Goal: Task Accomplishment & Management: Manage account settings

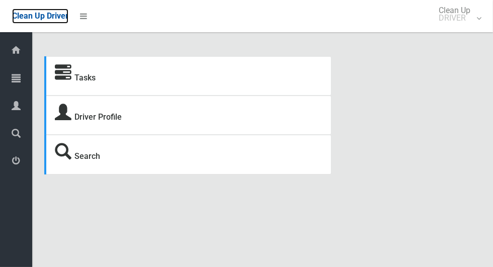
click at [64, 19] on span "Clean Up Driver" at bounding box center [40, 16] width 56 height 10
click at [92, 77] on link "Tasks" at bounding box center [84, 78] width 21 height 10
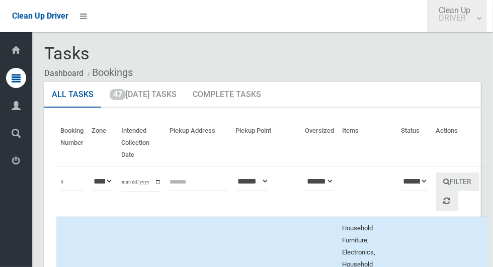
click at [466, 22] on small "DRIVER" at bounding box center [454, 18] width 32 height 8
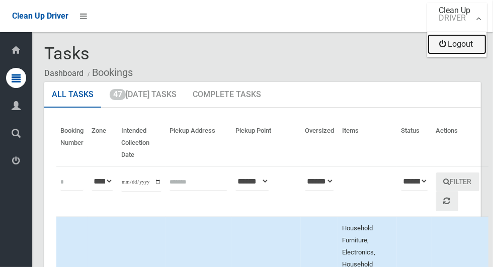
click at [468, 44] on link "Logout" at bounding box center [456, 44] width 59 height 20
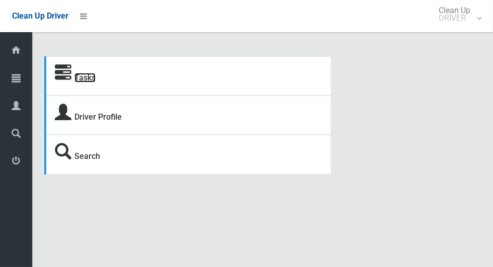
click at [87, 81] on link "Tasks" at bounding box center [84, 78] width 21 height 10
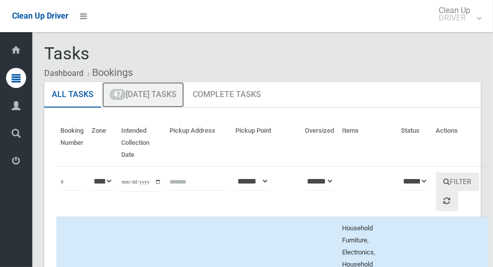
click at [161, 90] on link "47 Today's Tasks" at bounding box center [143, 95] width 82 height 26
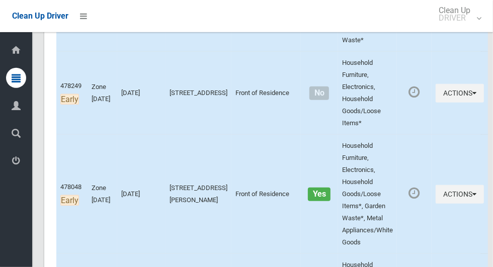
scroll to position [489, 0]
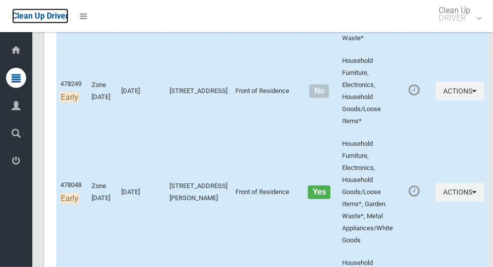
click at [58, 19] on span "Clean Up Driver" at bounding box center [40, 16] width 56 height 10
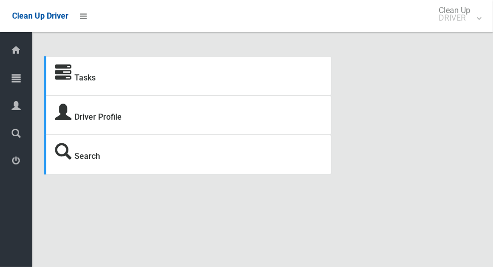
click at [13, 57] on icon at bounding box center [16, 50] width 11 height 20
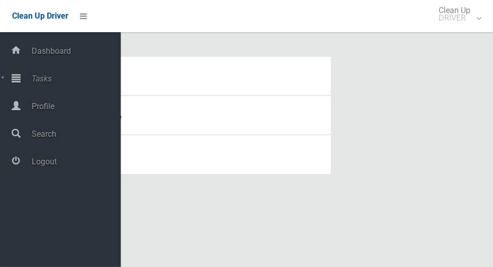
click at [48, 107] on span "Profile" at bounding box center [75, 107] width 92 height 10
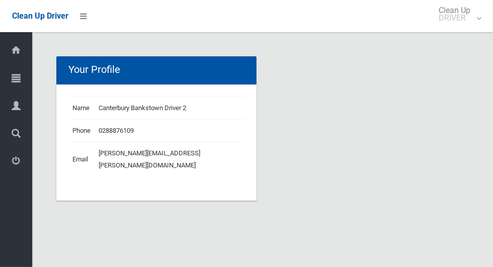
click at [11, 55] on icon at bounding box center [16, 50] width 11 height 20
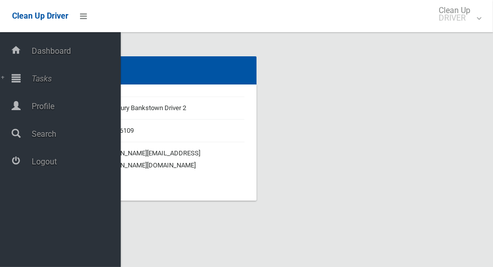
click at [51, 83] on span "Tasks" at bounding box center [75, 79] width 92 height 10
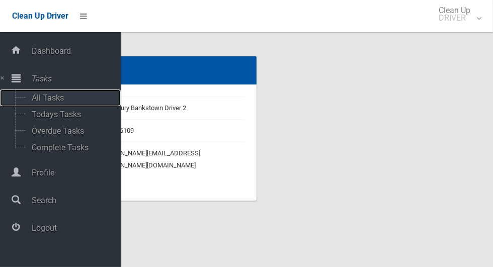
click at [60, 101] on span "All Tasks" at bounding box center [70, 98] width 83 height 10
click at [54, 103] on span "All Tasks" at bounding box center [70, 98] width 83 height 10
click at [52, 119] on span "Todays Tasks" at bounding box center [70, 115] width 83 height 10
click at [62, 119] on span "Todays Tasks" at bounding box center [70, 115] width 83 height 10
click at [69, 119] on span "Todays Tasks" at bounding box center [70, 115] width 83 height 10
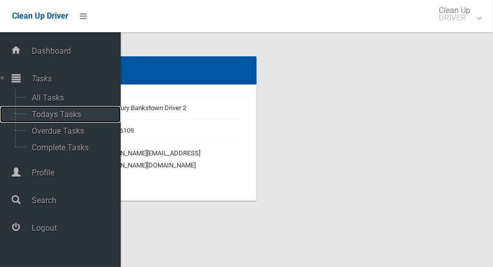
click at [78, 117] on span "Todays Tasks" at bounding box center [70, 115] width 83 height 10
click at [73, 114] on span "Todays Tasks" at bounding box center [70, 115] width 83 height 10
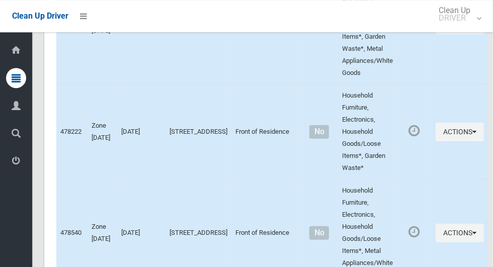
scroll to position [4256, 0]
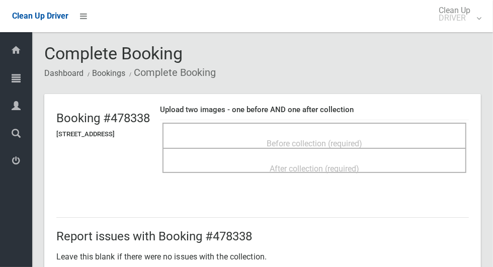
click at [351, 139] on span "Before collection (required)" at bounding box center [314, 144] width 96 height 10
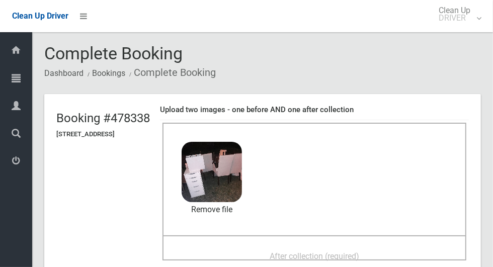
click at [331, 252] on span "After collection (required)" at bounding box center [313, 256] width 89 height 10
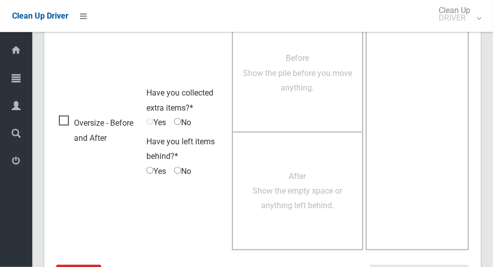
scroll to position [823, 0]
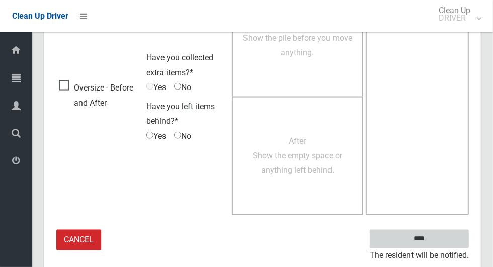
click at [436, 243] on input "****" at bounding box center [419, 239] width 99 height 19
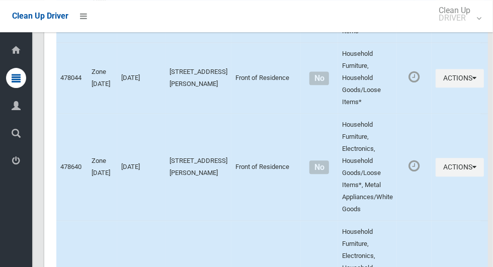
scroll to position [1149, 0]
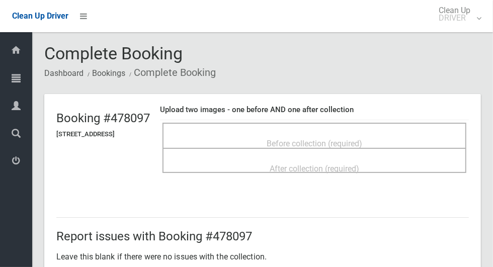
click at [295, 139] on span "Before collection (required)" at bounding box center [314, 144] width 96 height 10
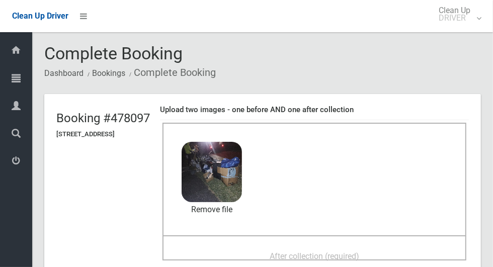
click at [343, 251] on span "After collection (required)" at bounding box center [313, 256] width 89 height 10
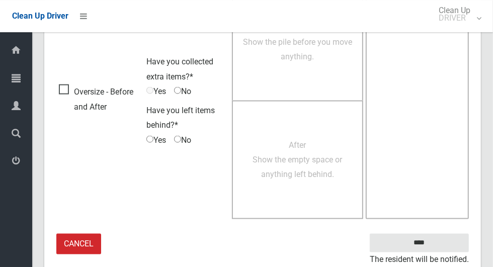
scroll to position [823, 0]
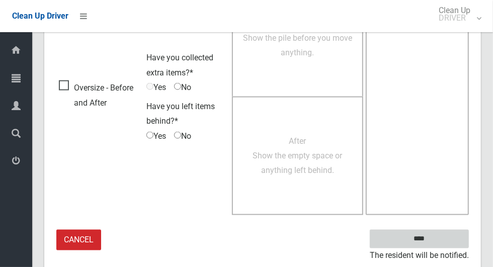
click at [436, 240] on input "****" at bounding box center [419, 239] width 99 height 19
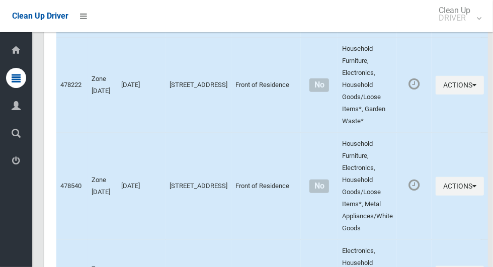
scroll to position [4256, 0]
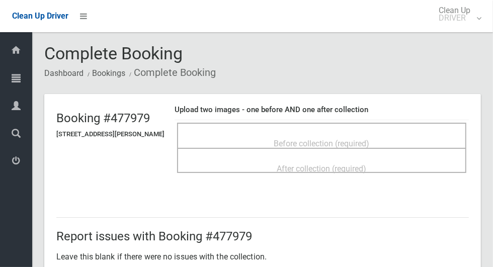
click at [352, 139] on span "Before collection (required)" at bounding box center [322, 144] width 96 height 10
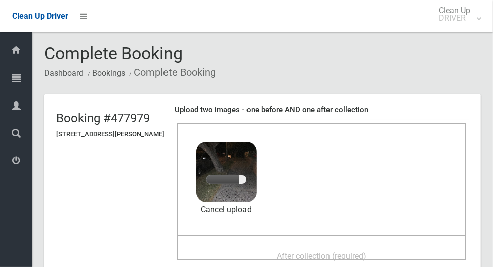
click at [336, 253] on span "After collection (required)" at bounding box center [321, 256] width 89 height 10
click at [253, 211] on link "Remove file" at bounding box center [226, 209] width 60 height 15
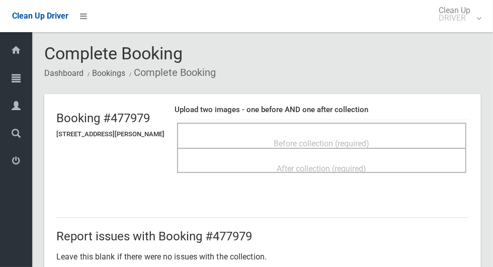
click at [321, 140] on span "Before collection (required)" at bounding box center [322, 144] width 96 height 10
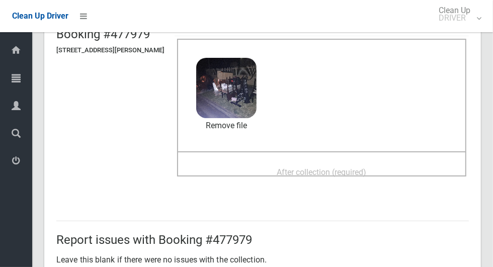
scroll to position [77, 0]
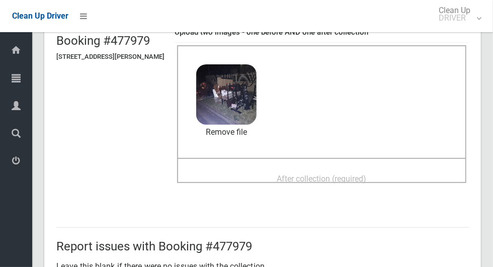
click at [361, 174] on span "After collection (required)" at bounding box center [321, 179] width 89 height 10
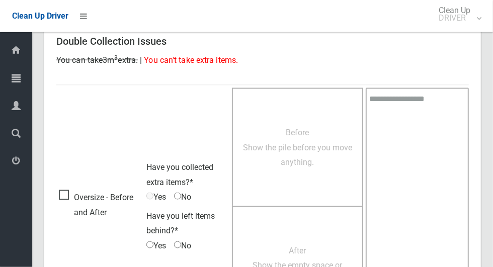
scroll to position [823, 0]
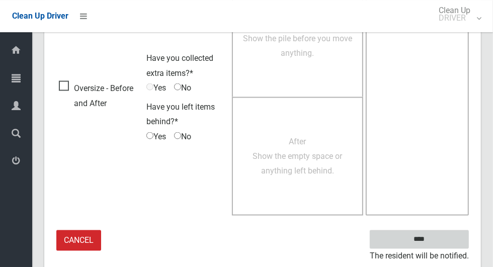
click at [431, 245] on input "****" at bounding box center [419, 239] width 99 height 19
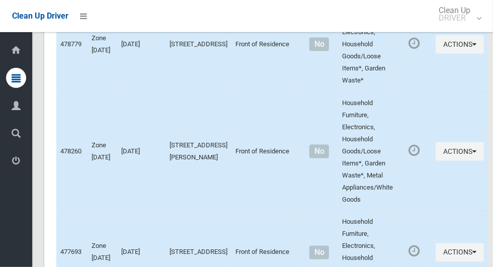
scroll to position [4256, 0]
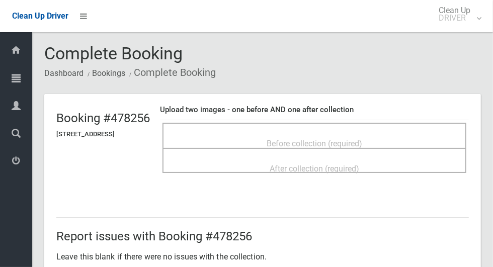
click at [362, 144] on span "Before collection (required)" at bounding box center [314, 144] width 96 height 10
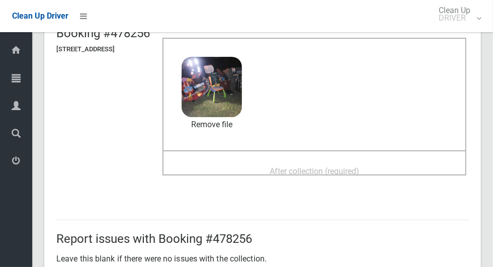
scroll to position [80, 0]
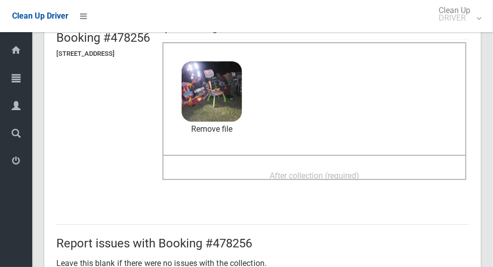
click at [359, 171] on span "After collection (required)" at bounding box center [313, 176] width 89 height 10
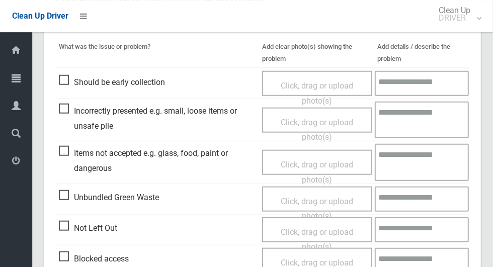
scroll to position [823, 0]
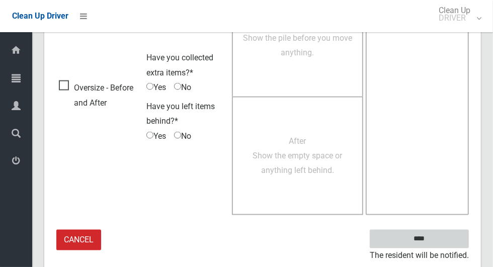
click at [426, 237] on input "****" at bounding box center [419, 239] width 99 height 19
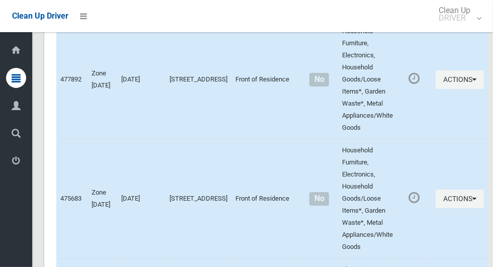
scroll to position [4256, 0]
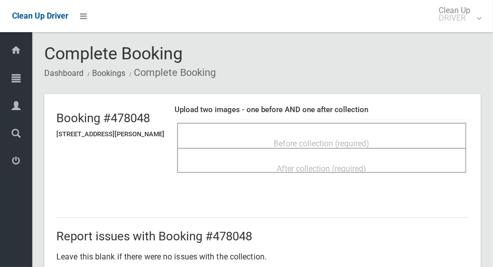
click at [360, 141] on span "Before collection (required)" at bounding box center [322, 144] width 96 height 10
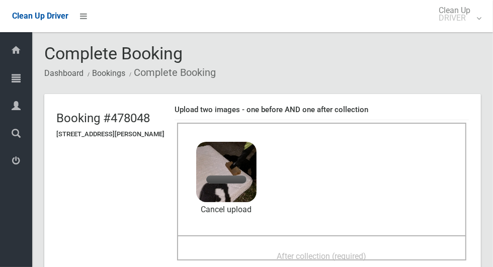
click at [341, 252] on span "After collection (required)" at bounding box center [321, 256] width 89 height 10
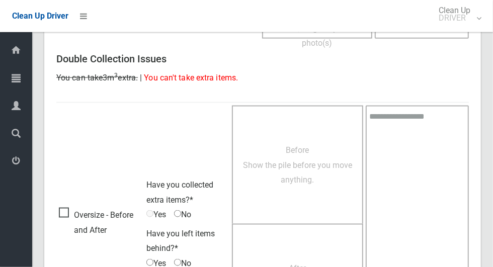
scroll to position [823, 0]
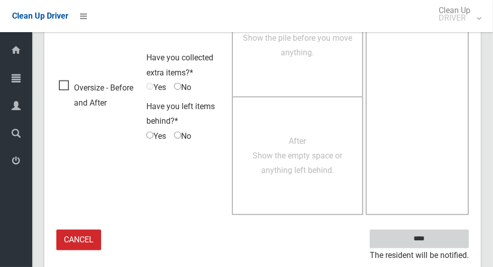
click at [435, 245] on input "****" at bounding box center [419, 239] width 99 height 19
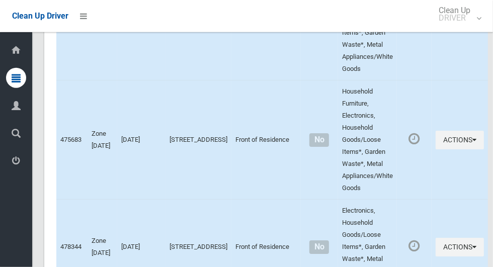
scroll to position [4256, 0]
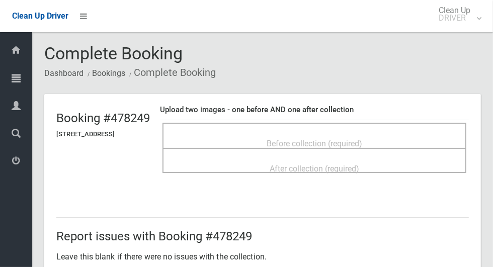
click at [340, 139] on span "Before collection (required)" at bounding box center [314, 144] width 96 height 10
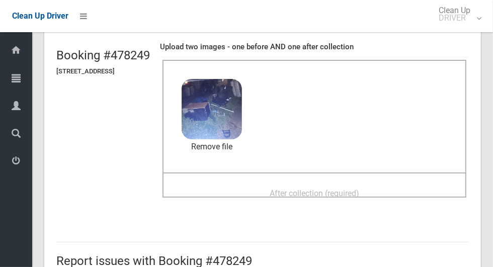
scroll to position [59, 0]
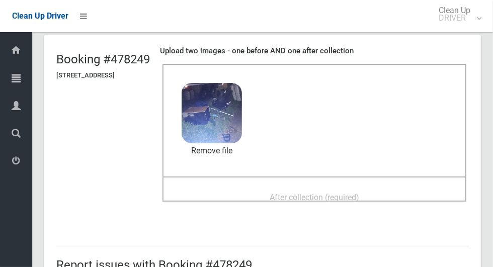
click at [351, 193] on span "After collection (required)" at bounding box center [313, 198] width 89 height 10
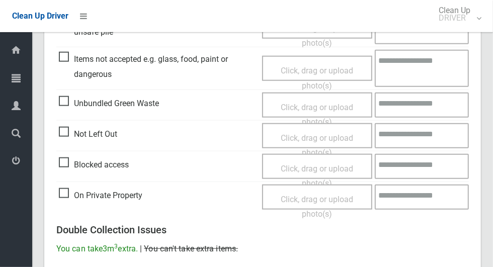
scroll to position [823, 0]
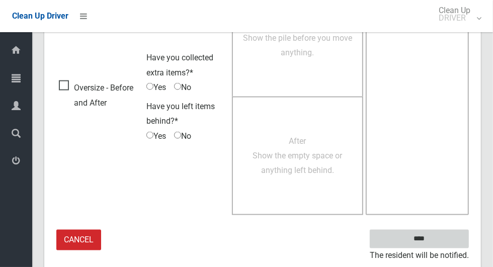
click at [436, 244] on input "****" at bounding box center [419, 239] width 99 height 19
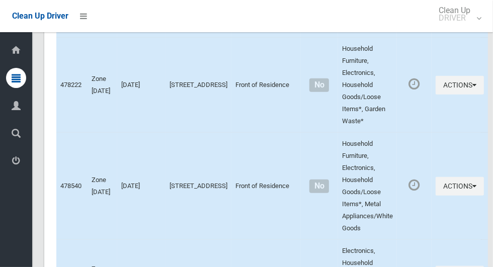
scroll to position [4256, 0]
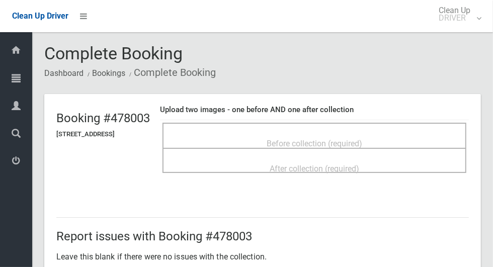
click at [359, 139] on span "Before collection (required)" at bounding box center [314, 144] width 96 height 10
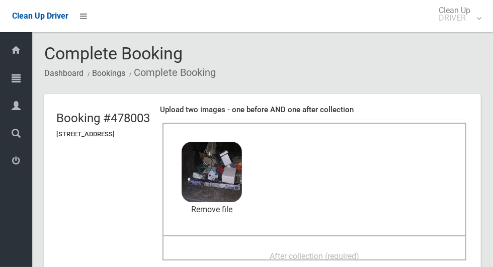
click at [355, 252] on span "After collection (required)" at bounding box center [313, 256] width 89 height 10
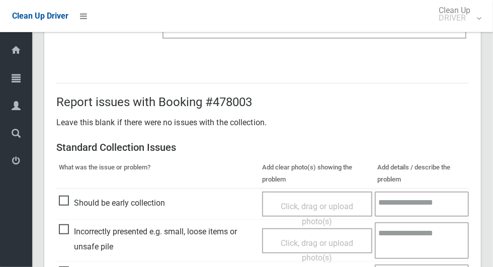
scroll to position [823, 0]
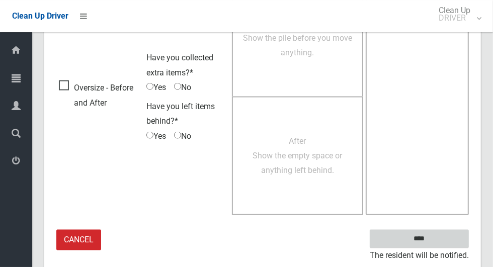
click at [436, 244] on input "****" at bounding box center [419, 239] width 99 height 19
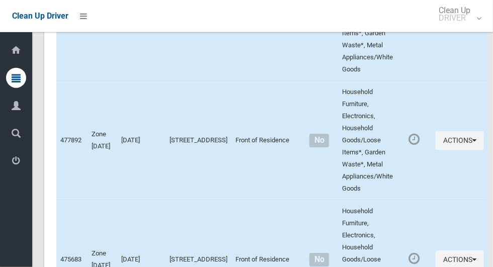
scroll to position [4256, 0]
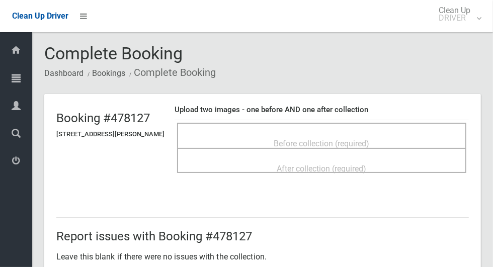
click at [350, 141] on span "Before collection (required)" at bounding box center [322, 144] width 96 height 10
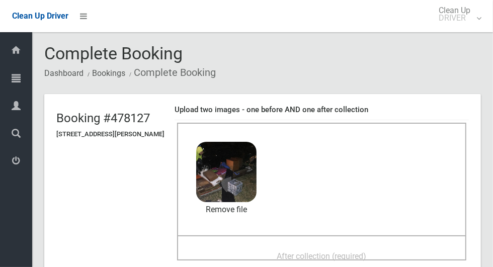
click at [355, 254] on span "After collection (required)" at bounding box center [321, 256] width 89 height 10
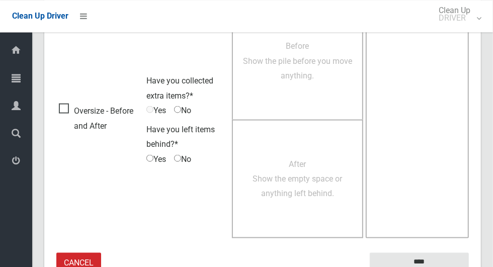
scroll to position [823, 0]
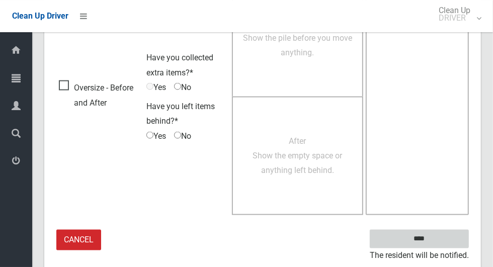
click at [427, 237] on input "****" at bounding box center [419, 239] width 99 height 19
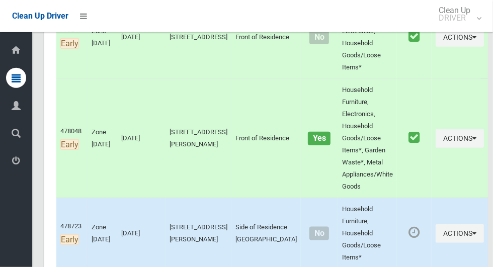
scroll to position [542, 0]
click at [441, 225] on button "Actions" at bounding box center [459, 234] width 48 height 19
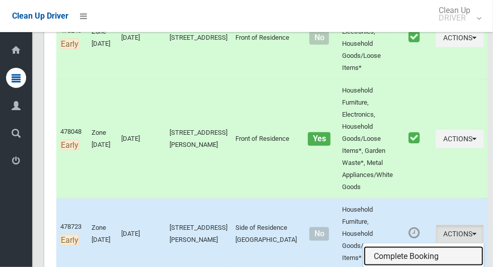
click at [418, 246] on link "Complete Booking" at bounding box center [423, 256] width 120 height 20
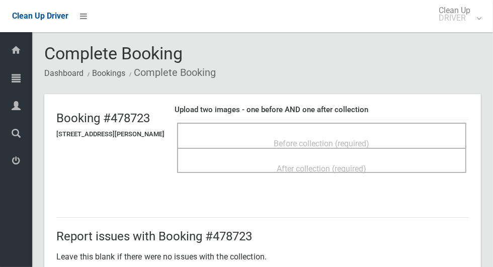
click at [364, 139] on span "Before collection (required)" at bounding box center [322, 144] width 96 height 10
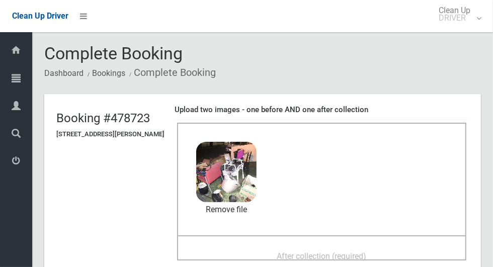
click at [356, 251] on span "After collection (required)" at bounding box center [321, 256] width 89 height 10
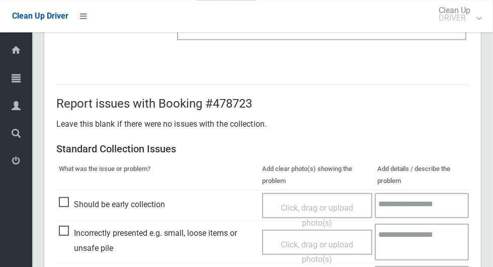
scroll to position [823, 0]
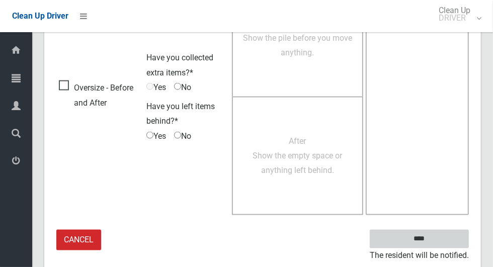
click at [436, 244] on input "****" at bounding box center [419, 239] width 99 height 19
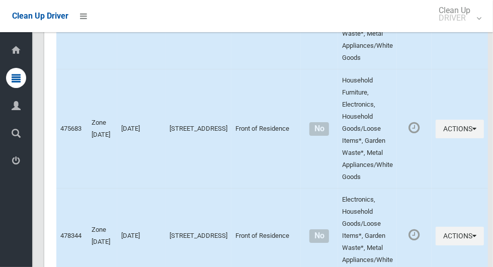
scroll to position [4256, 0]
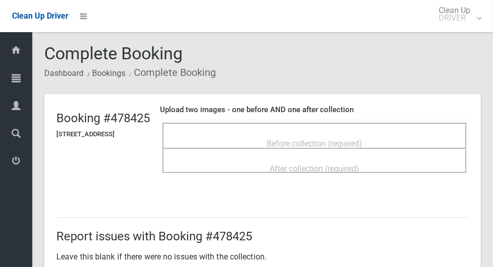
click at [362, 141] on span "Before collection (required)" at bounding box center [314, 144] width 96 height 10
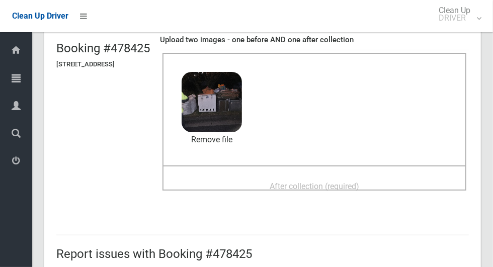
scroll to position [68, 0]
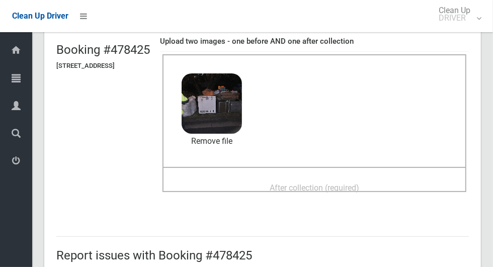
click at [359, 184] on span "After collection (required)" at bounding box center [313, 188] width 89 height 10
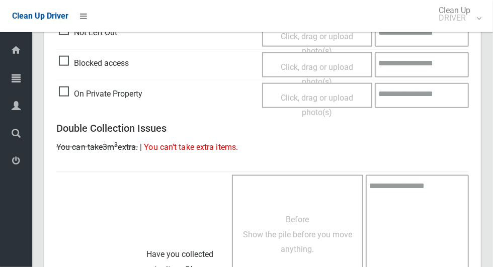
scroll to position [823, 0]
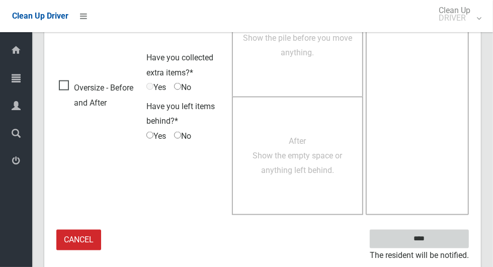
click at [427, 238] on input "****" at bounding box center [419, 239] width 99 height 19
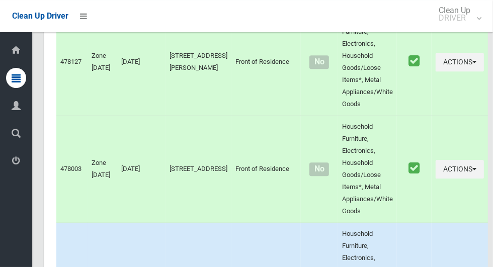
scroll to position [4256, 0]
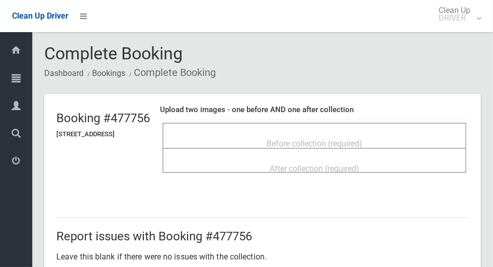
click at [351, 139] on span "Before collection (required)" at bounding box center [314, 144] width 96 height 10
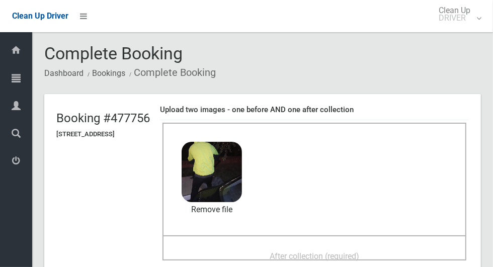
click at [343, 252] on span "After collection (required)" at bounding box center [313, 256] width 89 height 10
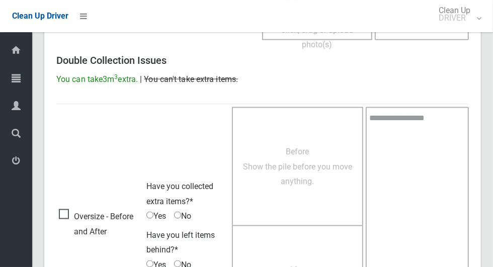
scroll to position [823, 0]
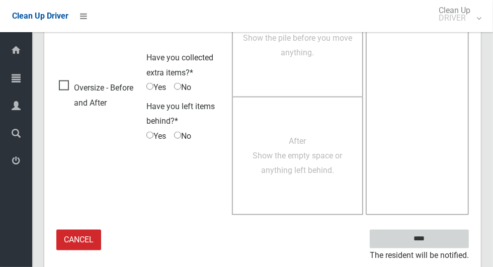
click at [423, 238] on input "****" at bounding box center [419, 239] width 99 height 19
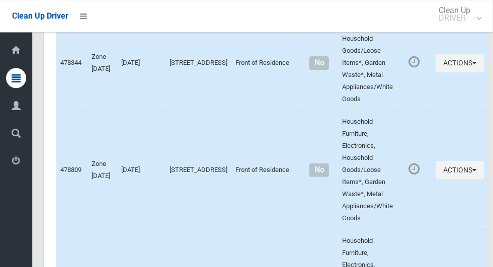
scroll to position [4256, 0]
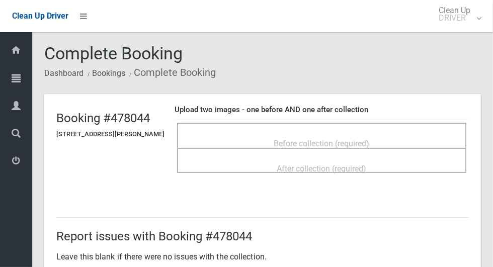
click at [370, 144] on span "Before collection (required)" at bounding box center [322, 144] width 96 height 10
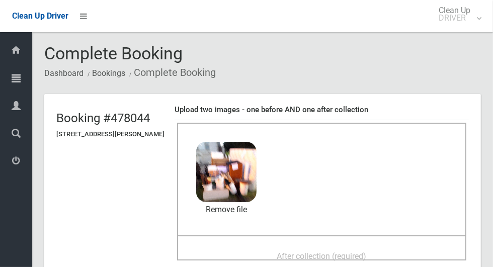
click at [348, 251] on span "After collection (required)" at bounding box center [321, 256] width 89 height 10
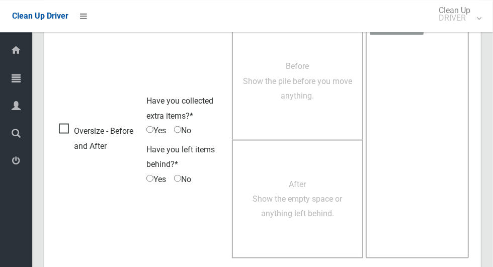
scroll to position [823, 0]
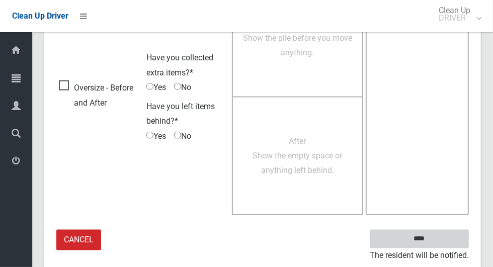
click at [436, 245] on input "****" at bounding box center [419, 239] width 99 height 19
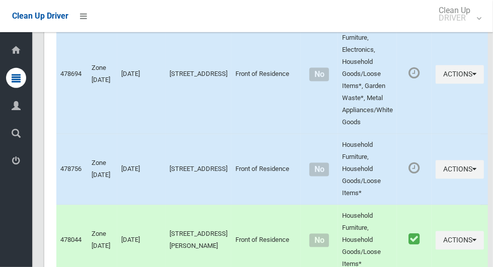
scroll to position [987, 0]
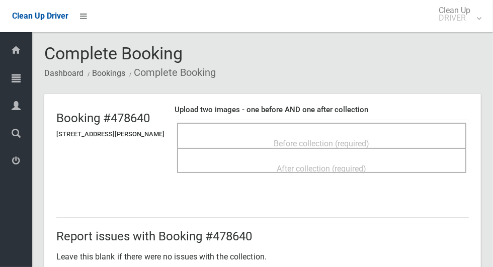
click at [366, 139] on span "Before collection (required)" at bounding box center [322, 144] width 96 height 10
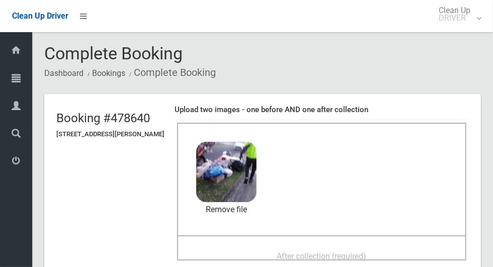
click at [342, 251] on span "After collection (required)" at bounding box center [321, 256] width 89 height 10
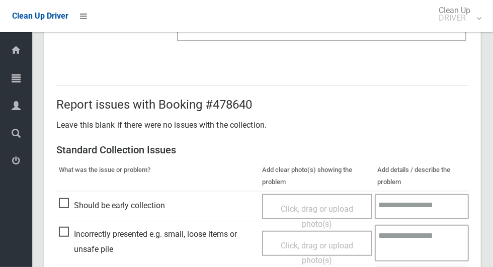
scroll to position [823, 0]
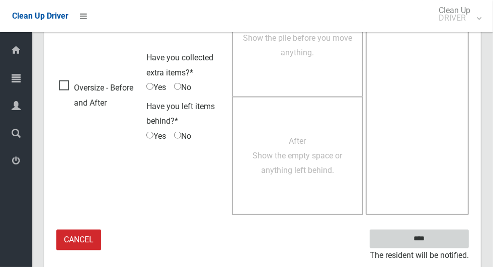
click at [436, 245] on input "****" at bounding box center [419, 239] width 99 height 19
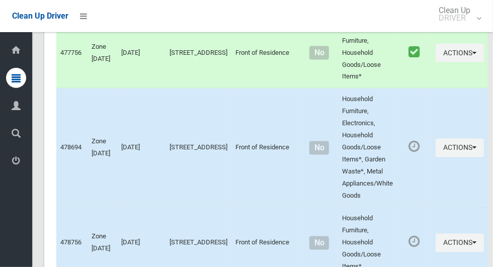
scroll to position [911, 0]
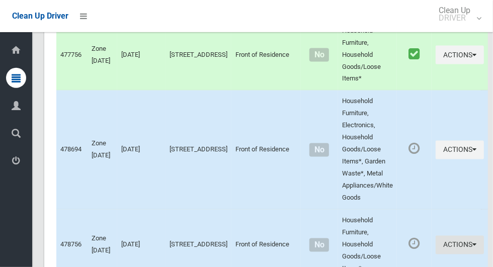
click at [439, 236] on button "Actions" at bounding box center [459, 245] width 48 height 19
click at [403, 257] on link "Complete Booking" at bounding box center [423, 267] width 120 height 20
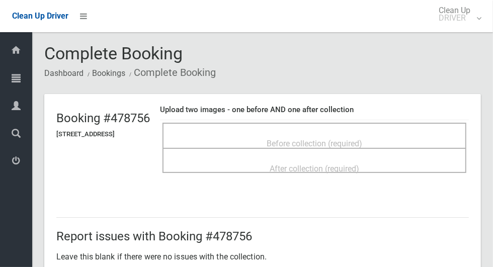
click at [362, 145] on span "Before collection (required)" at bounding box center [314, 144] width 96 height 10
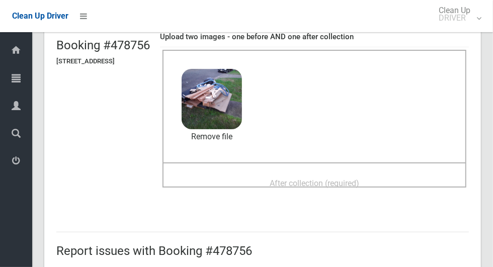
scroll to position [71, 0]
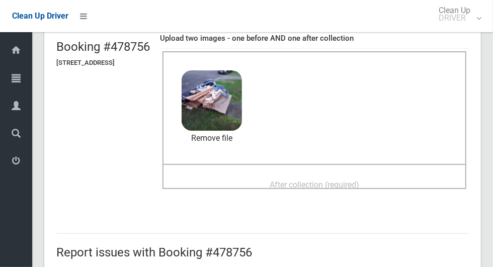
click at [359, 180] on span "After collection (required)" at bounding box center [313, 185] width 89 height 10
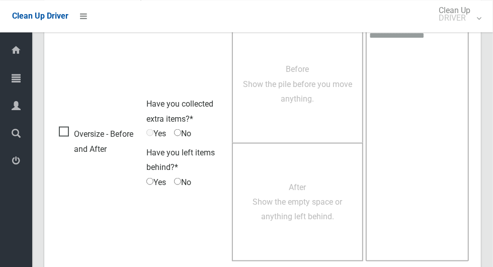
scroll to position [823, 0]
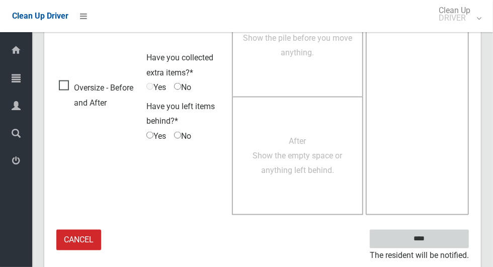
click at [426, 245] on input "****" at bounding box center [419, 239] width 99 height 19
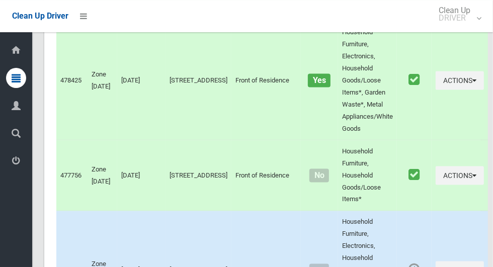
scroll to position [790, 0]
click at [448, 261] on button "Actions" at bounding box center [459, 270] width 48 height 19
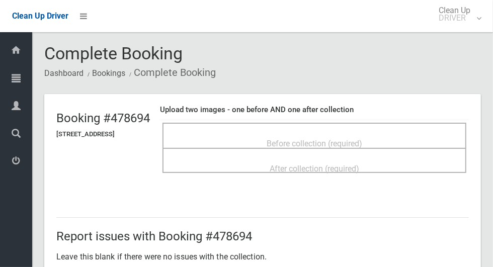
click at [399, 142] on div "Before collection (required)" at bounding box center [314, 143] width 282 height 19
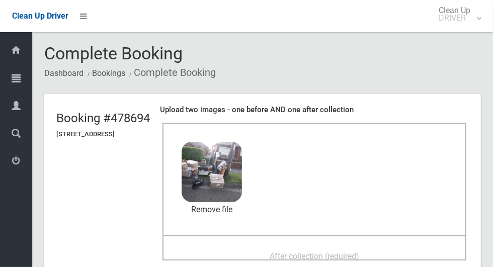
click at [348, 251] on span "After collection (required)" at bounding box center [313, 256] width 89 height 10
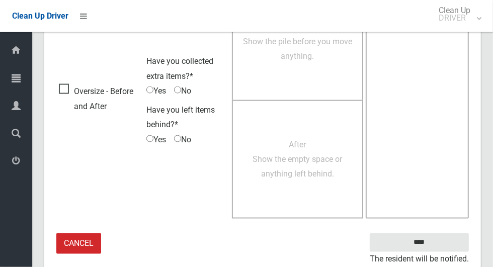
scroll to position [823, 0]
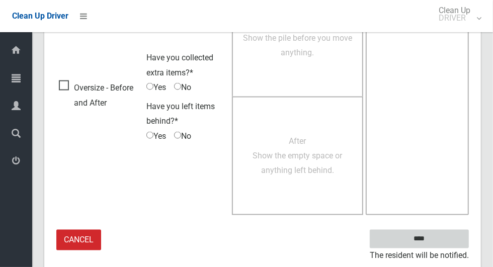
click at [440, 233] on input "****" at bounding box center [419, 239] width 99 height 19
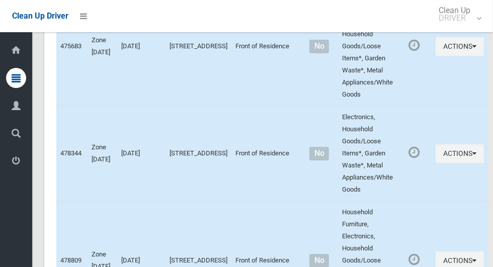
scroll to position [4256, 0]
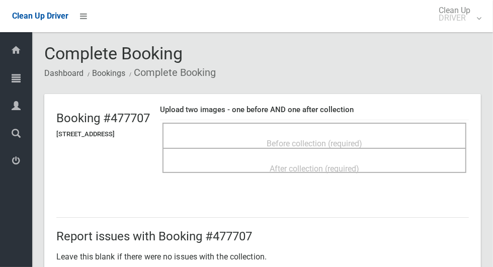
click at [352, 148] on div "After collection (required)" at bounding box center [314, 160] width 304 height 25
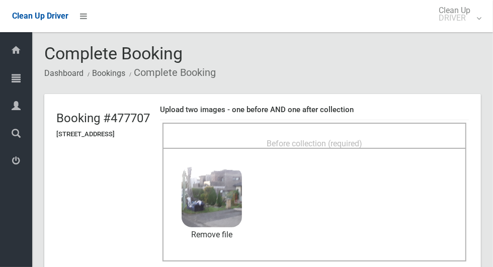
click at [362, 139] on span "Before collection (required)" at bounding box center [314, 144] width 96 height 10
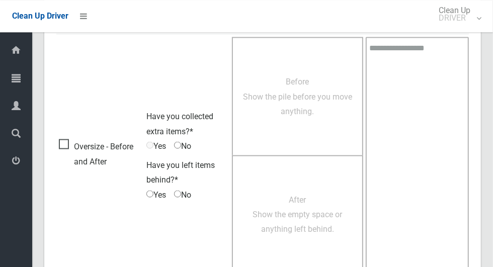
scroll to position [823, 0]
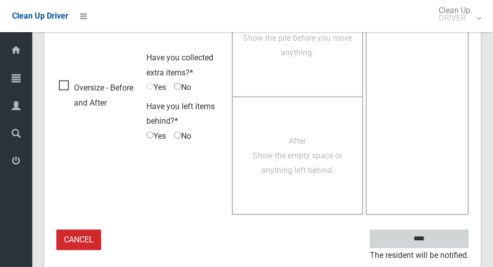
click at [436, 244] on input "****" at bounding box center [419, 239] width 99 height 19
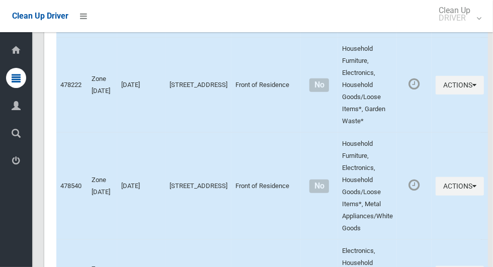
scroll to position [4254, 0]
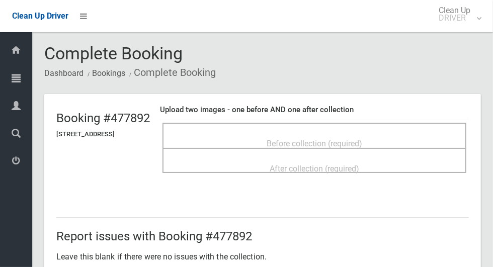
click at [349, 139] on span "Before collection (required)" at bounding box center [314, 144] width 96 height 10
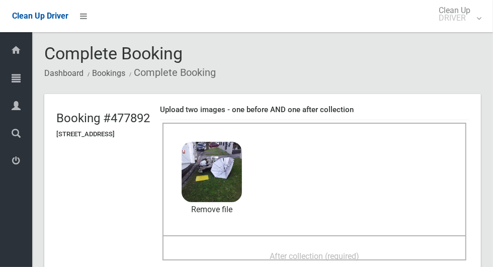
click at [359, 252] on span "After collection (required)" at bounding box center [313, 256] width 89 height 10
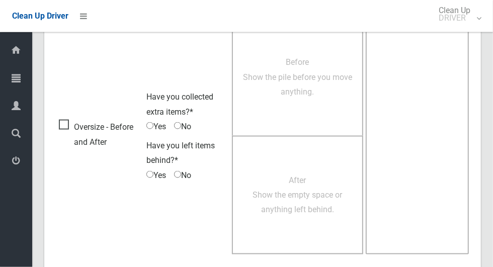
scroll to position [823, 0]
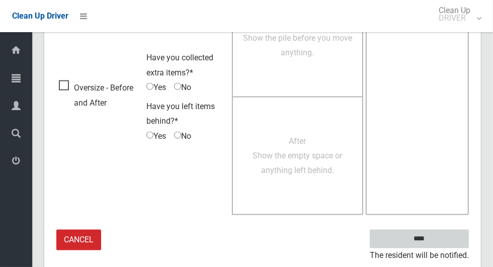
click at [423, 238] on input "****" at bounding box center [419, 239] width 99 height 19
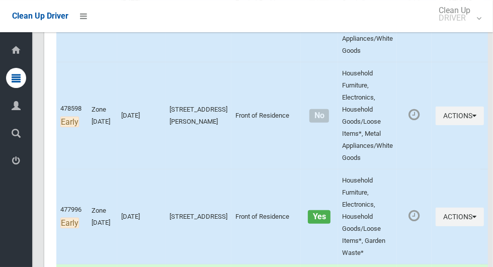
scroll to position [272, 0]
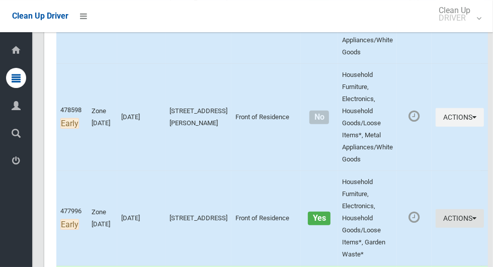
click at [448, 209] on button "Actions" at bounding box center [459, 218] width 48 height 19
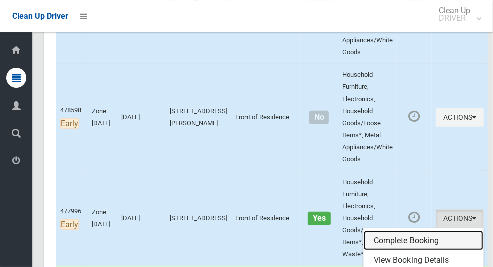
click at [399, 231] on link "Complete Booking" at bounding box center [423, 241] width 120 height 20
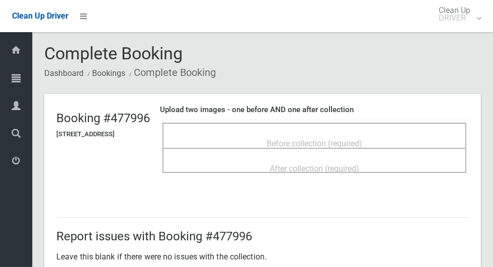
click at [357, 141] on span "Before collection (required)" at bounding box center [314, 144] width 96 height 10
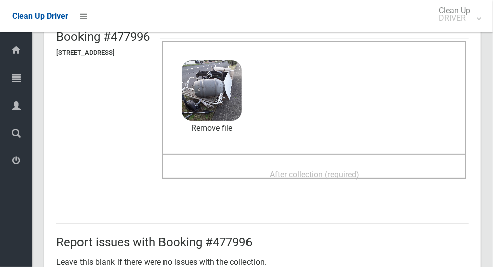
scroll to position [75, 0]
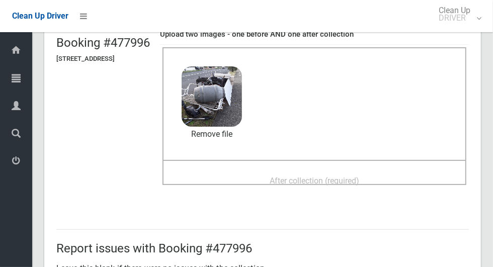
click at [359, 176] on span "After collection (required)" at bounding box center [313, 181] width 89 height 10
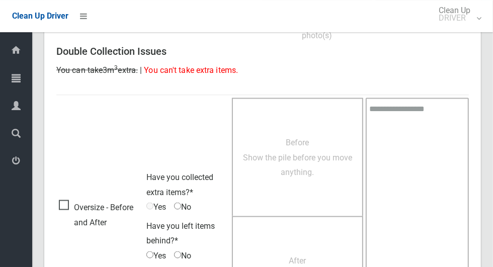
scroll to position [823, 0]
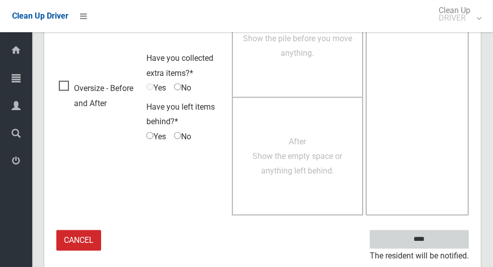
click at [436, 242] on input "****" at bounding box center [419, 239] width 99 height 19
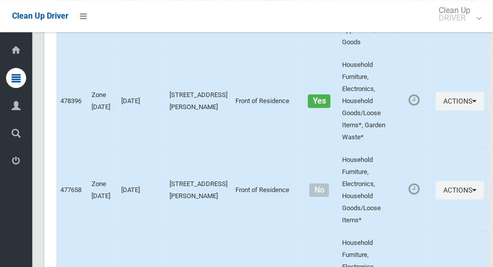
scroll to position [4256, 0]
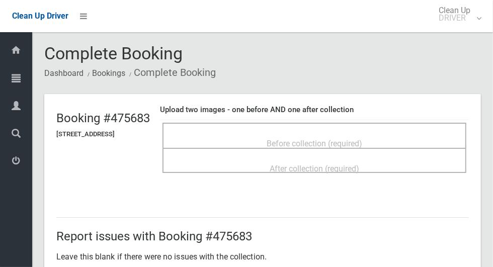
click at [362, 139] on span "Before collection (required)" at bounding box center [314, 144] width 96 height 10
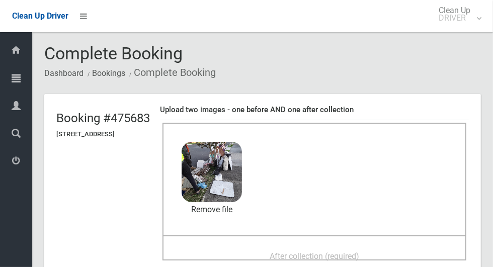
click at [359, 251] on span "After collection (required)" at bounding box center [313, 256] width 89 height 10
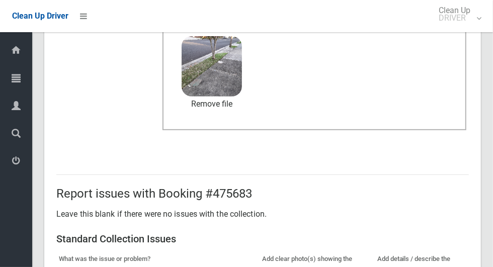
scroll to position [823, 0]
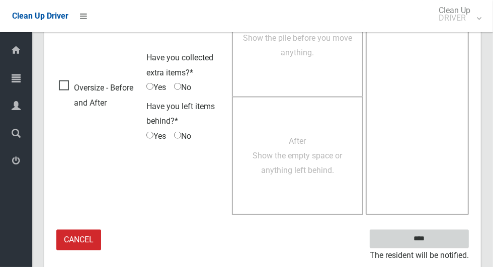
click at [423, 237] on input "****" at bounding box center [419, 239] width 99 height 19
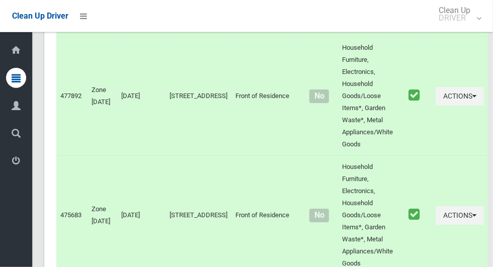
scroll to position [4256, 0]
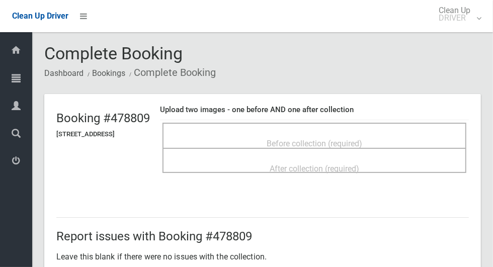
click at [355, 139] on span "Before collection (required)" at bounding box center [314, 144] width 96 height 10
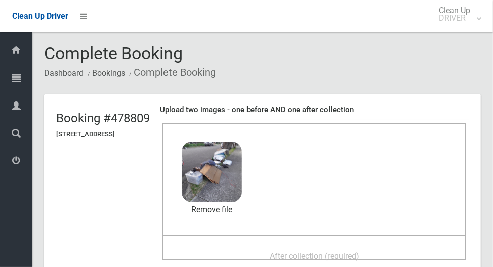
click at [345, 251] on span "After collection (required)" at bounding box center [313, 256] width 89 height 10
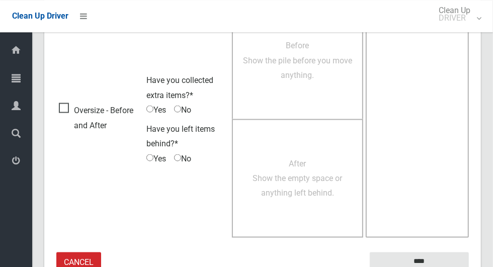
scroll to position [823, 0]
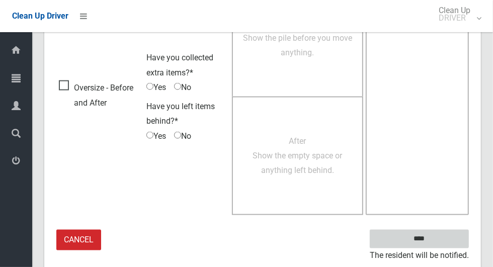
click at [418, 236] on input "****" at bounding box center [419, 239] width 99 height 19
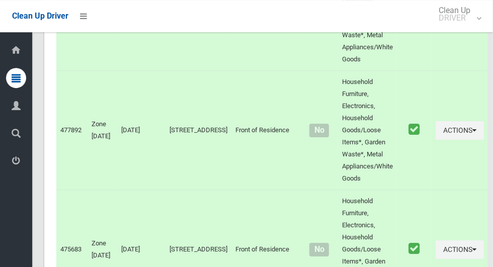
scroll to position [1804, 0]
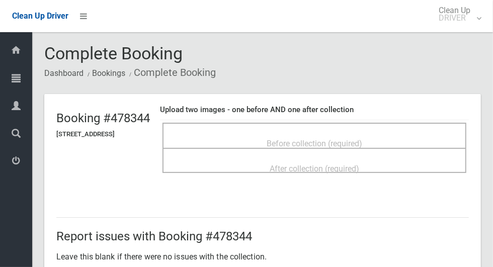
click at [346, 141] on span "Before collection (required)" at bounding box center [314, 144] width 96 height 10
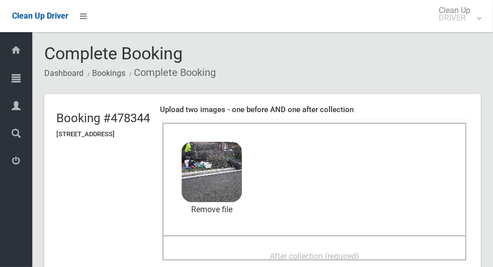
click at [351, 254] on span "After collection (required)" at bounding box center [313, 256] width 89 height 10
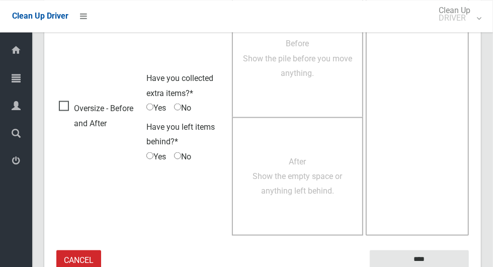
scroll to position [823, 0]
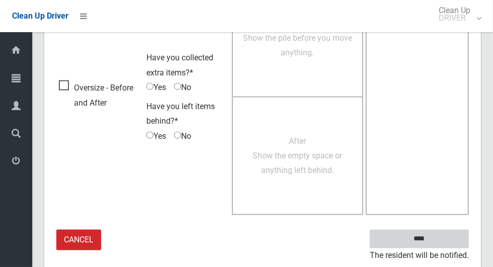
click at [433, 245] on input "****" at bounding box center [419, 239] width 99 height 19
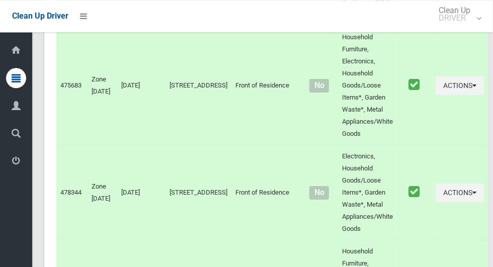
scroll to position [1848, 0]
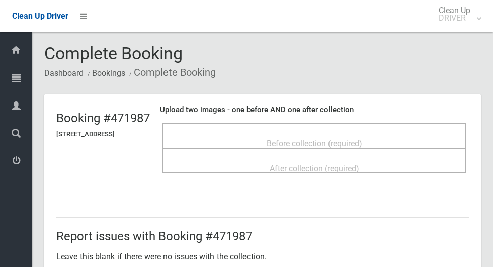
click at [362, 140] on span "Before collection (required)" at bounding box center [314, 144] width 96 height 10
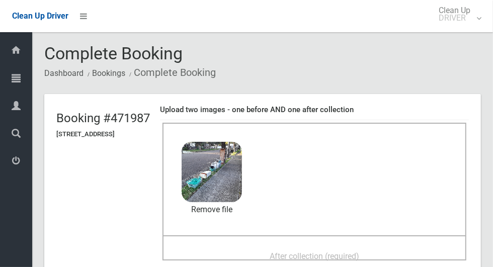
click at [341, 252] on span "After collection (required)" at bounding box center [313, 256] width 89 height 10
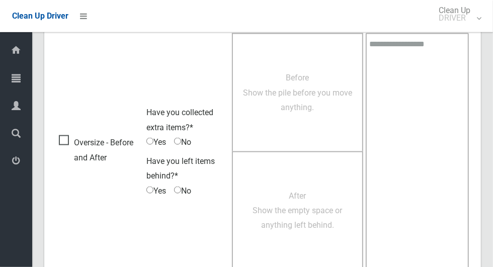
scroll to position [823, 0]
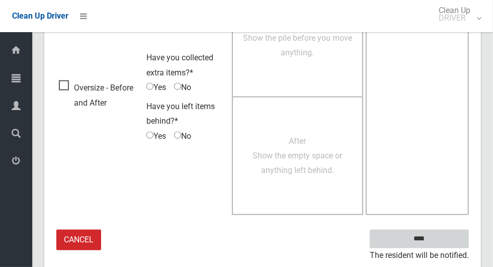
click at [430, 245] on input "****" at bounding box center [419, 239] width 99 height 19
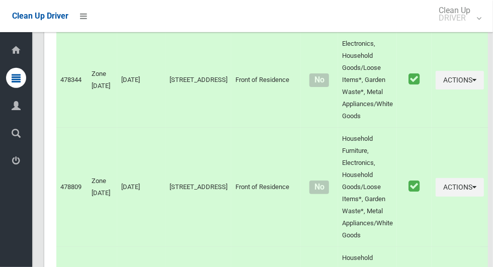
scroll to position [2029, 0]
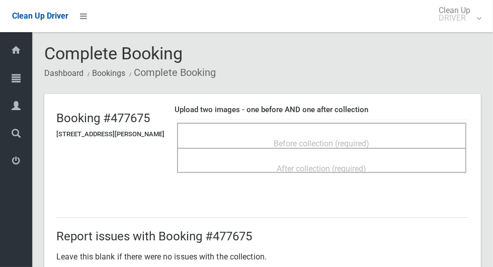
click at [370, 139] on span "Before collection (required)" at bounding box center [322, 144] width 96 height 10
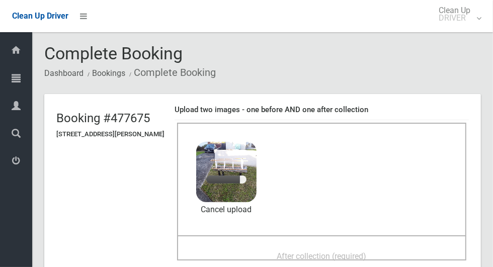
click at [344, 251] on span "After collection (required)" at bounding box center [321, 256] width 89 height 10
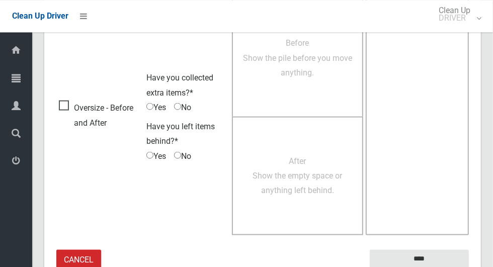
scroll to position [823, 0]
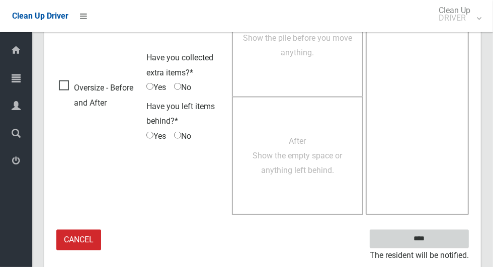
click at [436, 239] on input "****" at bounding box center [419, 239] width 99 height 19
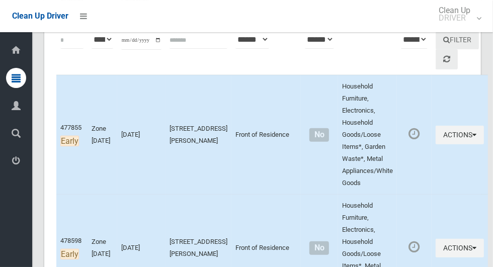
scroll to position [142, 0]
click at [431, 194] on td "Actions Complete Booking View Booking Details" at bounding box center [459, 247] width 56 height 107
click at [440, 129] on button "Actions" at bounding box center [459, 134] width 48 height 19
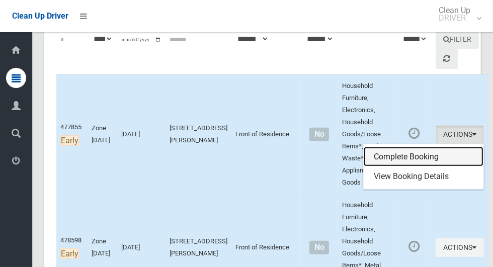
click at [416, 152] on link "Complete Booking" at bounding box center [423, 157] width 120 height 20
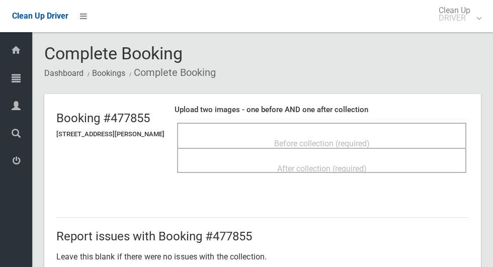
click at [362, 134] on div "Before collection (required)" at bounding box center [321, 143] width 267 height 19
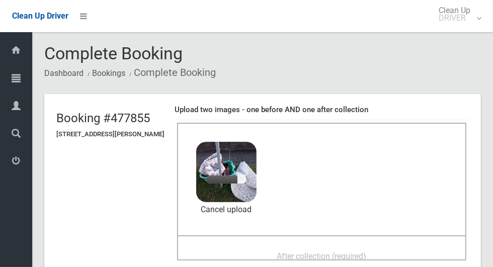
click at [355, 251] on span "After collection (required)" at bounding box center [321, 256] width 89 height 10
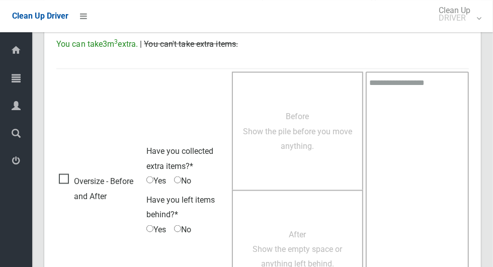
scroll to position [823, 0]
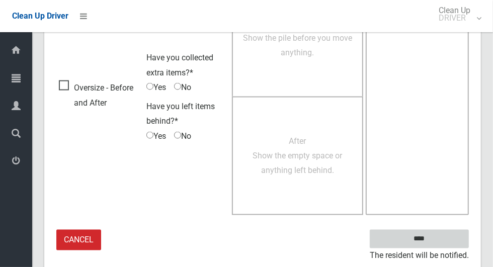
click at [427, 245] on input "****" at bounding box center [419, 239] width 99 height 19
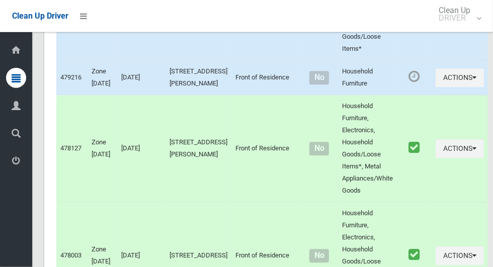
scroll to position [4256, 0]
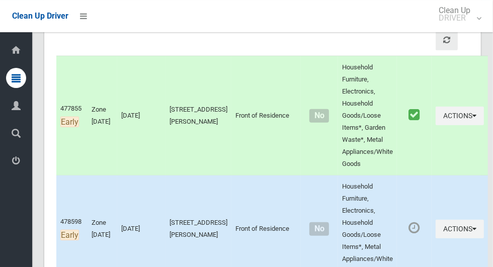
scroll to position [160, 0]
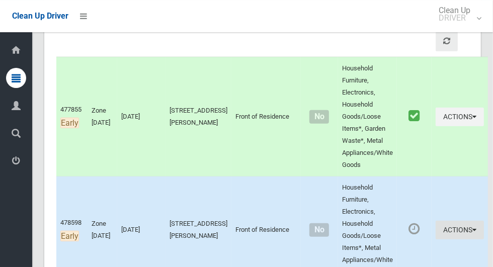
click at [448, 221] on button "Actions" at bounding box center [459, 230] width 48 height 19
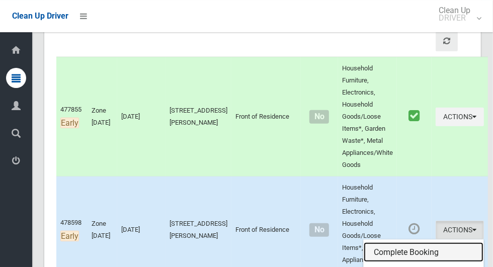
click at [386, 242] on link "Complete Booking" at bounding box center [423, 252] width 120 height 20
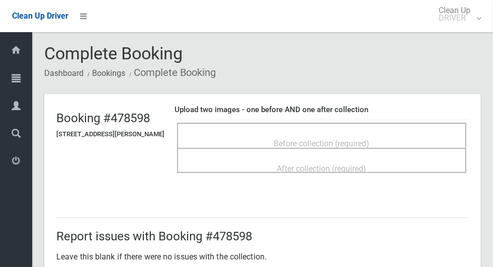
click at [300, 139] on span "Before collection (required)" at bounding box center [322, 144] width 96 height 10
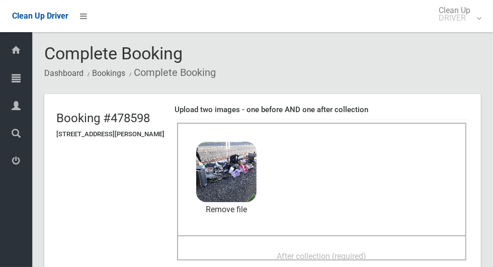
click at [349, 257] on span "After collection (required)" at bounding box center [321, 256] width 89 height 10
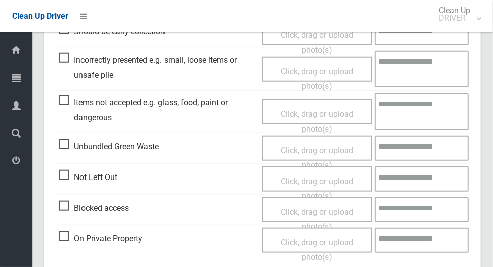
scroll to position [823, 0]
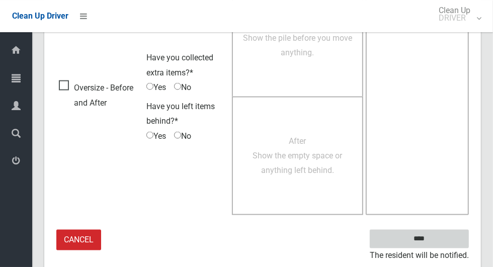
click at [422, 237] on input "****" at bounding box center [419, 239] width 99 height 19
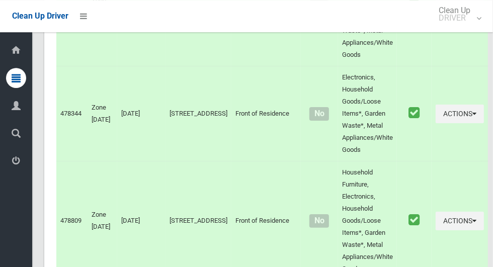
scroll to position [4256, 0]
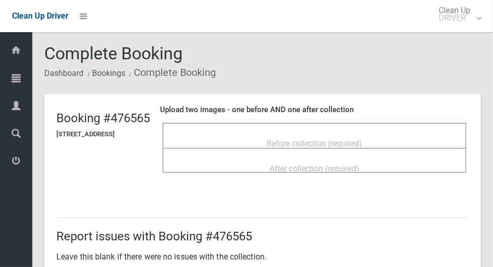
click at [329, 141] on span "Before collection (required)" at bounding box center [314, 144] width 96 height 10
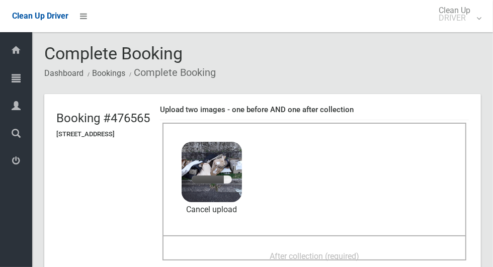
click at [351, 251] on span "After collection (required)" at bounding box center [313, 256] width 89 height 10
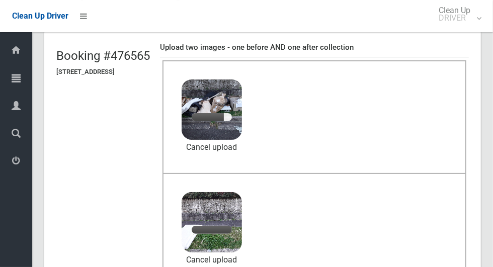
scroll to position [62, 0]
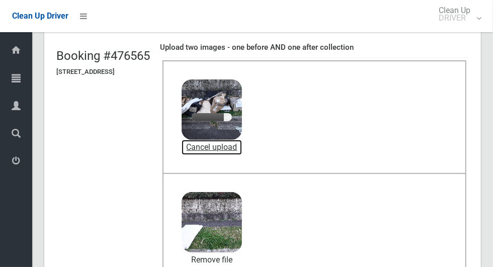
click at [242, 148] on link "Cancel upload" at bounding box center [211, 147] width 60 height 15
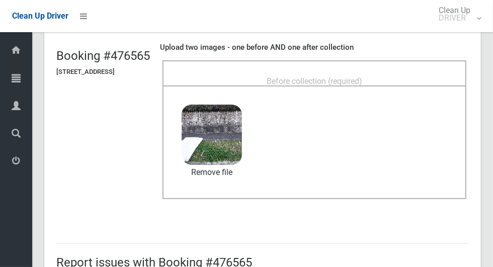
click at [348, 76] on span "Before collection (required)" at bounding box center [314, 81] width 96 height 10
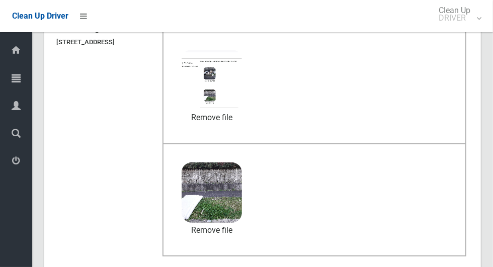
scroll to position [823, 0]
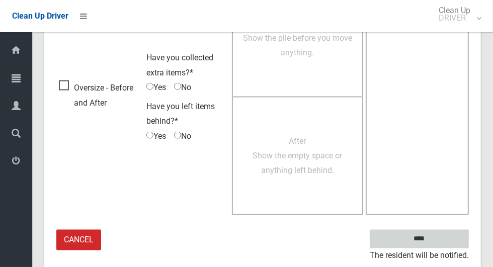
click at [425, 239] on input "****" at bounding box center [419, 239] width 99 height 19
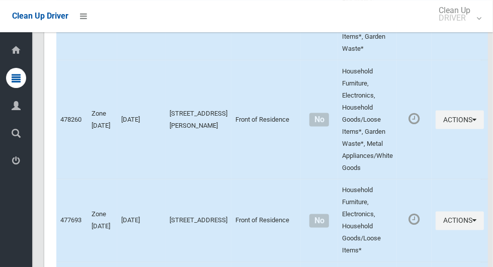
scroll to position [2783, 0]
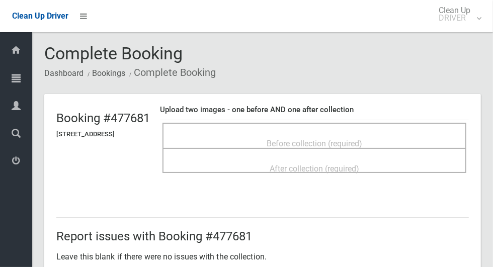
click at [346, 140] on span "Before collection (required)" at bounding box center [314, 144] width 96 height 10
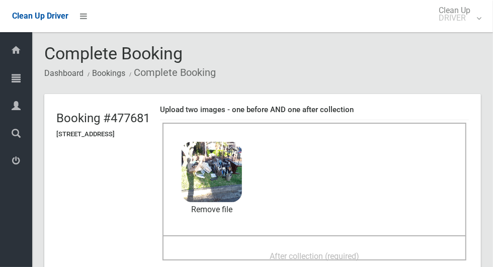
click at [351, 251] on span "After collection (required)" at bounding box center [313, 256] width 89 height 10
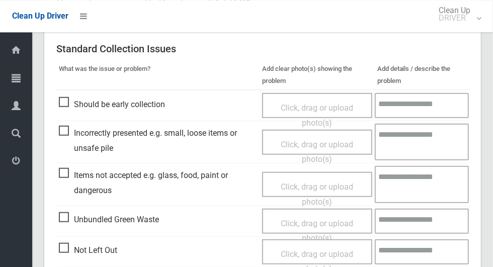
scroll to position [823, 0]
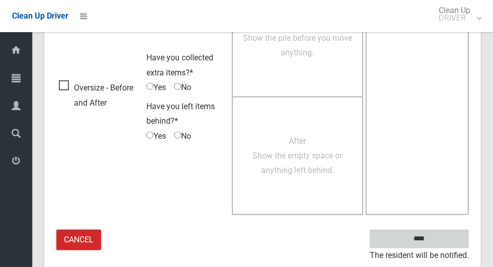
click at [436, 242] on input "****" at bounding box center [419, 239] width 99 height 19
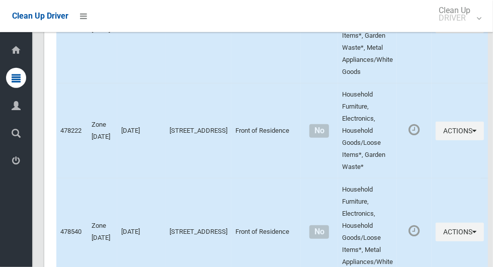
scroll to position [4256, 0]
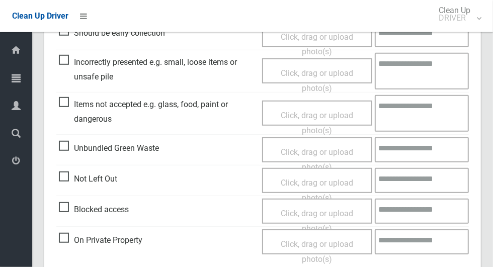
scroll to position [320, 0]
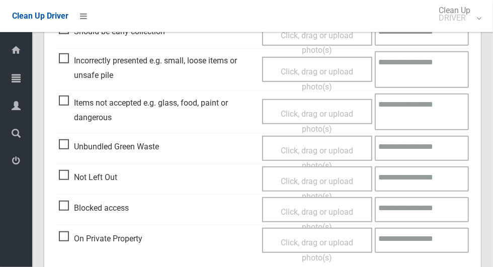
click at [65, 214] on span "Blocked access" at bounding box center [94, 208] width 70 height 15
click at [299, 213] on span "Click, drag or upload photo(s)" at bounding box center [317, 219] width 72 height 25
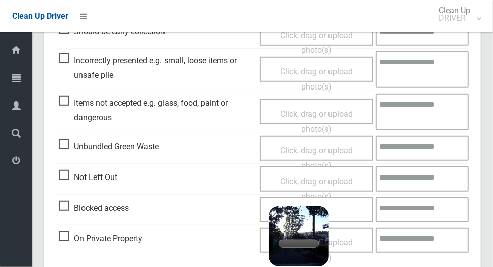
click at [415, 214] on textarea at bounding box center [422, 209] width 93 height 25
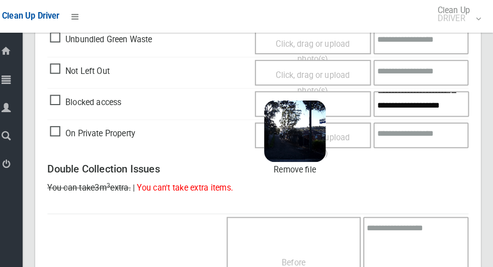
scroll to position [428, 0]
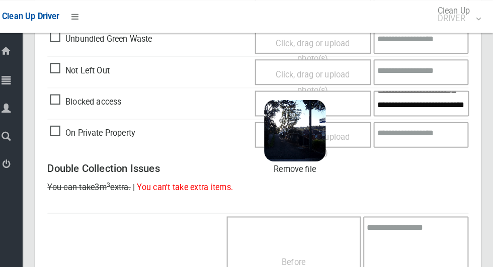
click at [397, 108] on textarea "**********" at bounding box center [423, 101] width 94 height 25
click at [454, 94] on textarea "**********" at bounding box center [423, 101] width 94 height 25
click at [415, 108] on textarea "**********" at bounding box center [423, 101] width 94 height 25
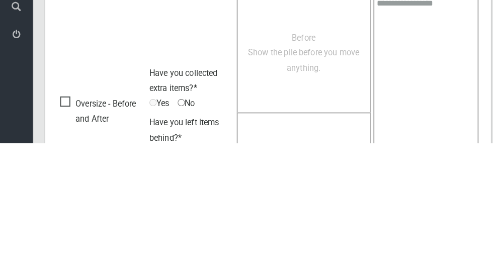
scroll to position [691, 0]
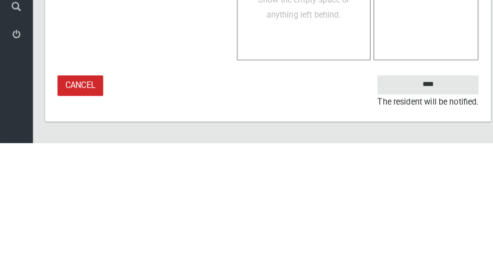
type textarea "**********"
click at [427, 219] on input "****" at bounding box center [419, 210] width 99 height 19
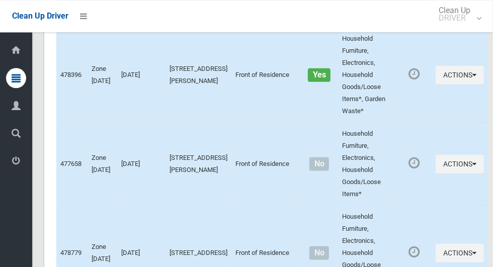
scroll to position [2541, 0]
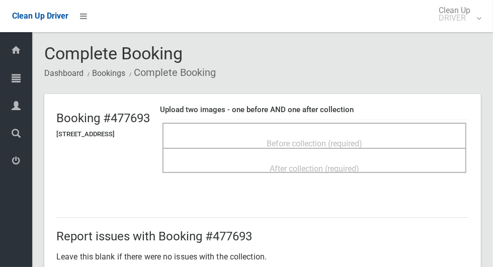
click at [358, 143] on span "Before collection (required)" at bounding box center [314, 144] width 96 height 10
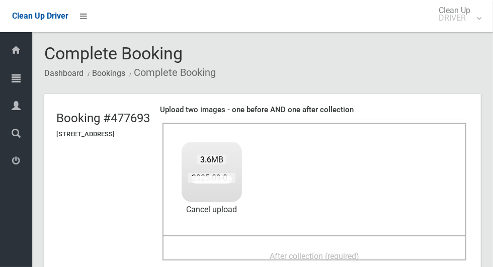
click at [346, 251] on span "After collection (required)" at bounding box center [313, 256] width 89 height 10
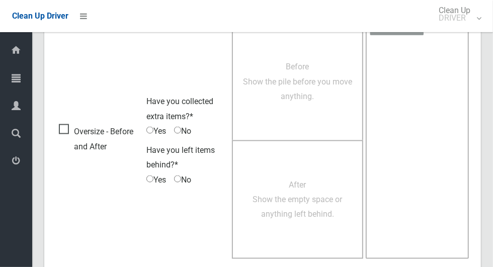
scroll to position [823, 0]
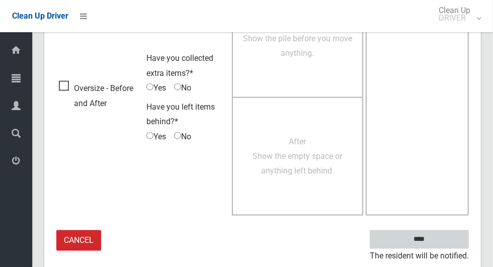
click input "****"
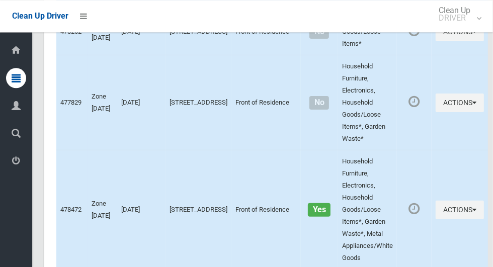
scroll to position [4256, 0]
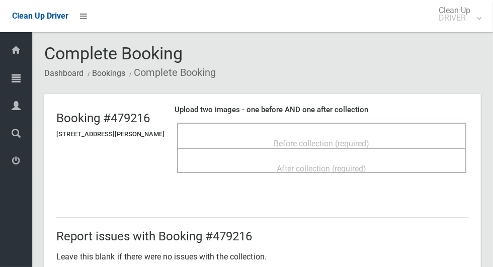
click at [353, 139] on span "Before collection (required)" at bounding box center [322, 144] width 96 height 10
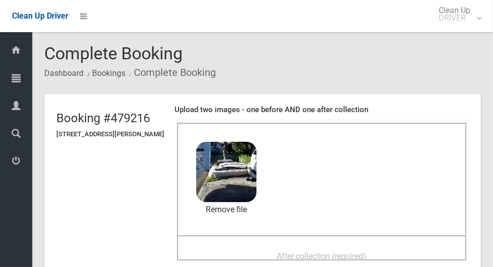
click at [357, 252] on span "After collection (required)" at bounding box center [321, 256] width 89 height 10
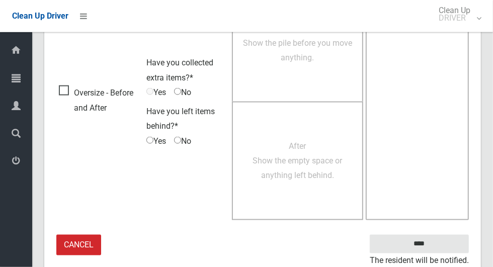
scroll to position [823, 0]
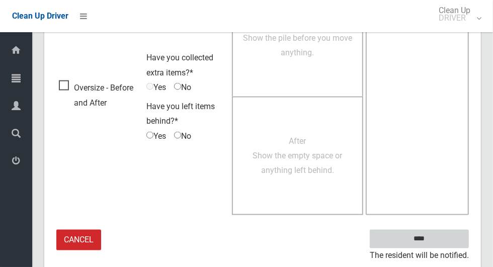
click at [418, 239] on input "****" at bounding box center [419, 239] width 99 height 19
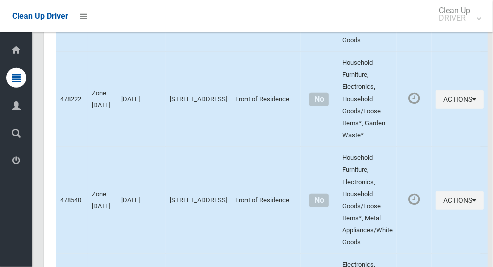
scroll to position [4256, 0]
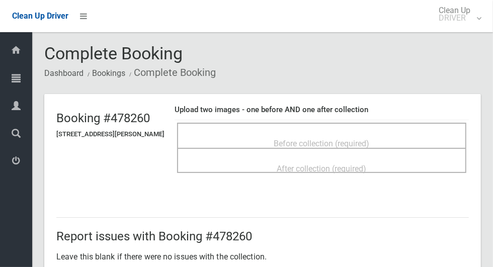
click at [338, 139] on span "Before collection (required)" at bounding box center [322, 144] width 96 height 10
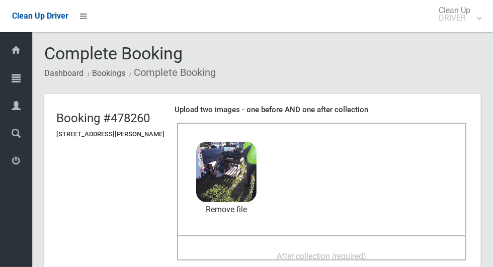
click at [339, 251] on span "After collection (required)" at bounding box center [321, 256] width 89 height 10
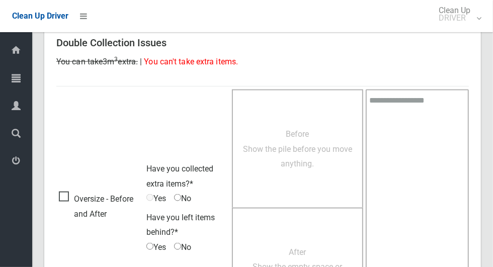
scroll to position [823, 0]
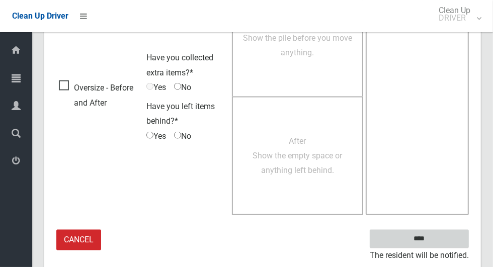
click at [417, 239] on input "****" at bounding box center [419, 239] width 99 height 19
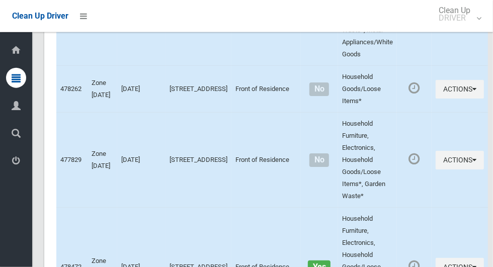
scroll to position [4256, 0]
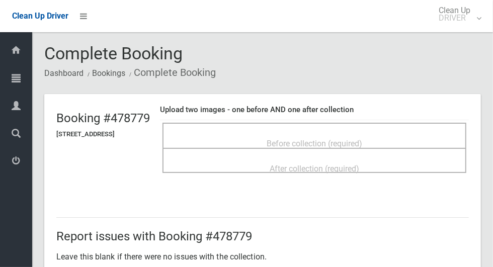
click at [393, 142] on div "Before collection (required)" at bounding box center [314, 143] width 282 height 19
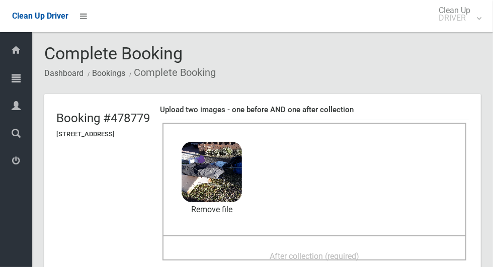
click at [351, 251] on span "After collection (required)" at bounding box center [313, 256] width 89 height 10
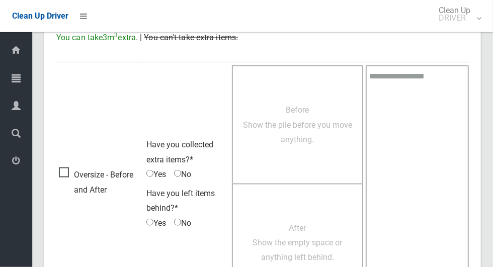
scroll to position [823, 0]
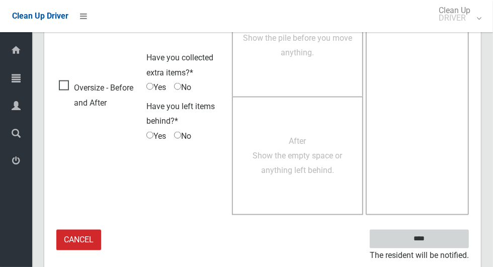
click at [427, 245] on input "****" at bounding box center [419, 239] width 99 height 19
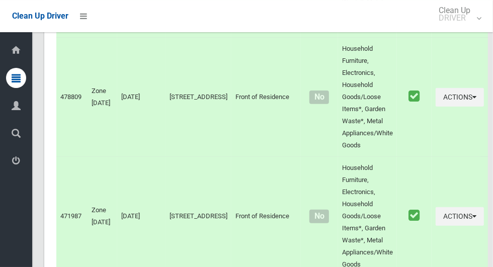
scroll to position [2117, 0]
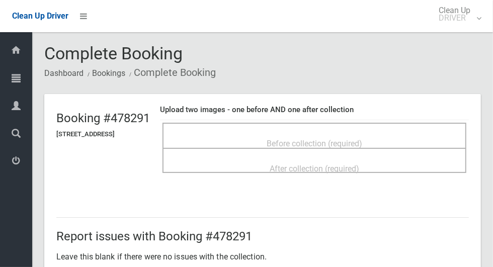
click at [362, 141] on span "Before collection (required)" at bounding box center [314, 144] width 96 height 10
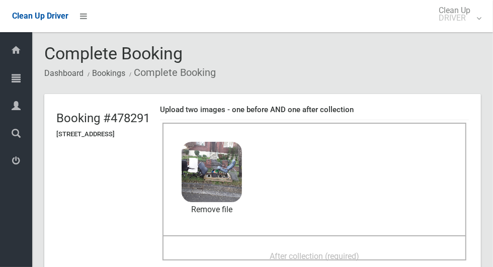
click at [355, 251] on span "After collection (required)" at bounding box center [313, 256] width 89 height 10
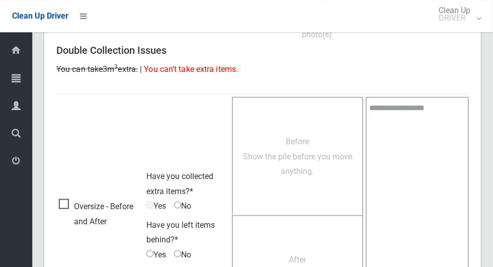
scroll to position [823, 0]
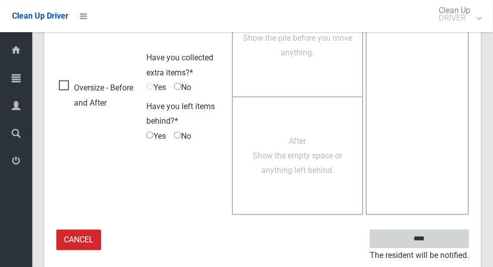
click at [436, 244] on input "****" at bounding box center [419, 239] width 99 height 19
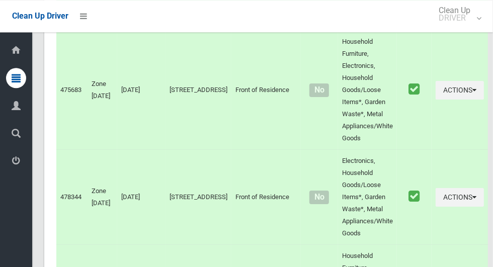
scroll to position [2264, 0]
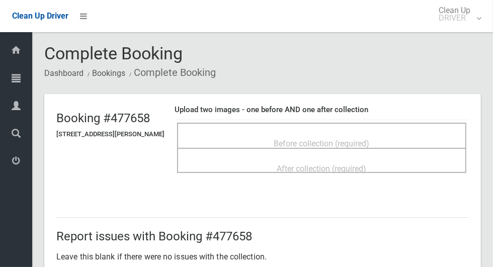
click at [368, 139] on span "Before collection (required)" at bounding box center [322, 144] width 96 height 10
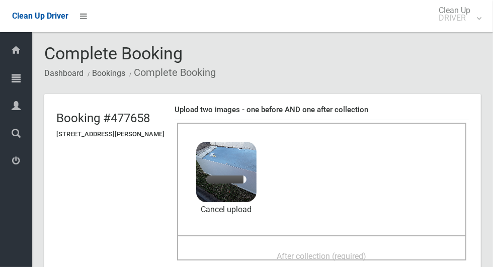
click at [293, 251] on span "After collection (required)" at bounding box center [321, 256] width 89 height 10
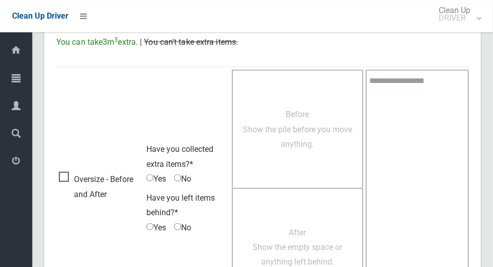
scroll to position [823, 0]
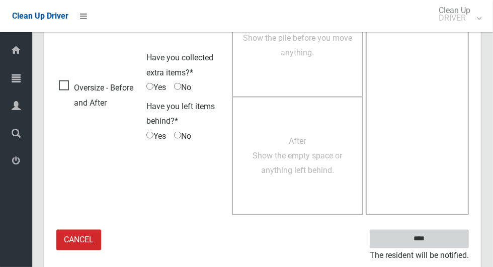
click at [436, 242] on input "****" at bounding box center [419, 239] width 99 height 19
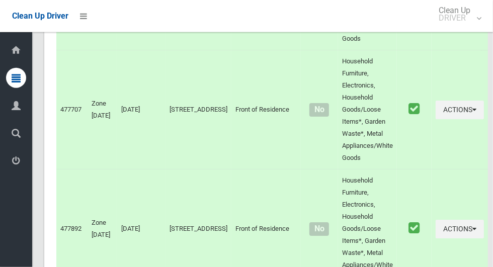
scroll to position [1857, 0]
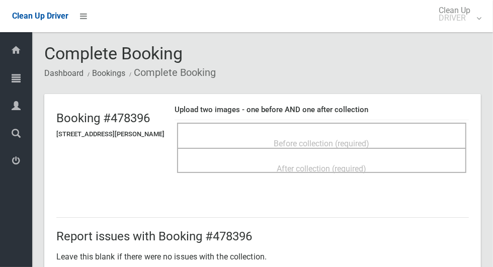
click at [364, 142] on span "Before collection (required)" at bounding box center [322, 144] width 96 height 10
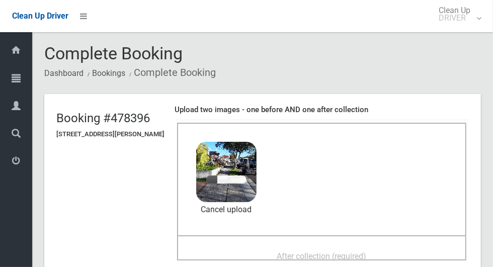
click at [347, 254] on span "After collection (required)" at bounding box center [321, 256] width 89 height 10
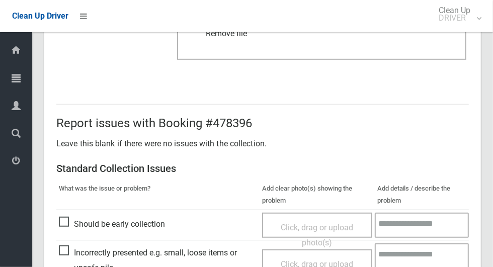
scroll to position [823, 0]
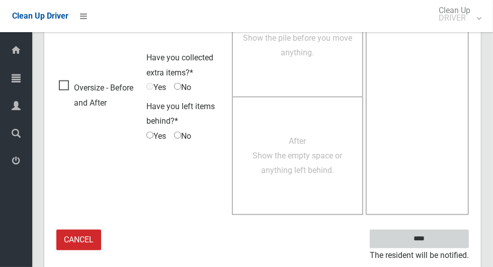
click at [427, 237] on input "****" at bounding box center [419, 239] width 99 height 19
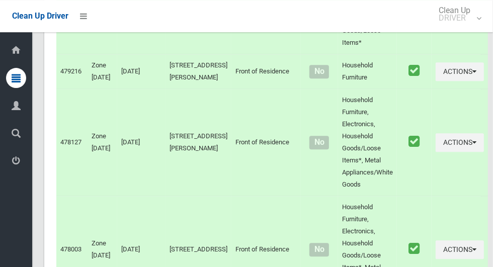
scroll to position [4256, 0]
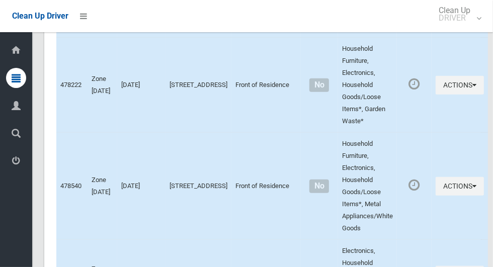
click button "Close"
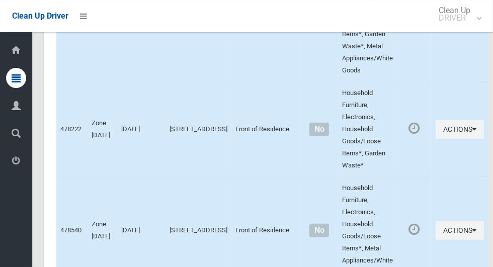
scroll to position [4229, 0]
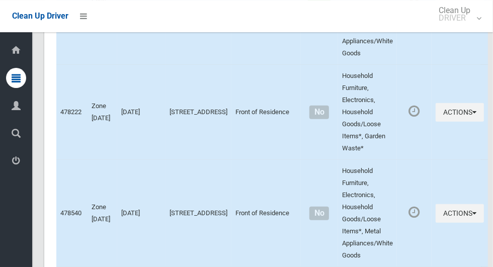
click link "Update Task Status"
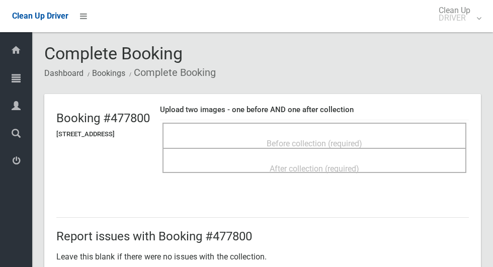
click at [346, 139] on span "Before collection (required)" at bounding box center [314, 144] width 96 height 10
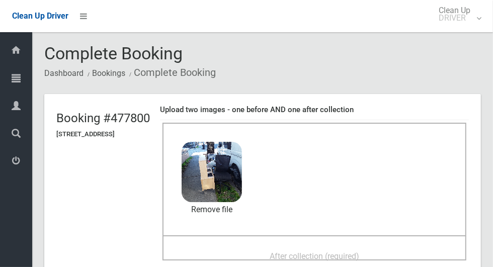
click at [359, 251] on span "After collection (required)" at bounding box center [313, 256] width 89 height 10
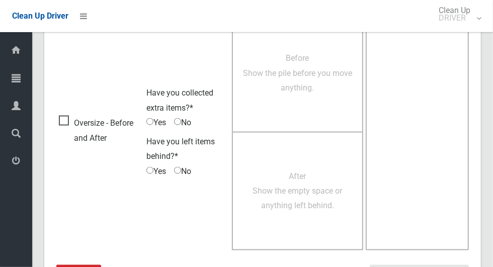
scroll to position [823, 0]
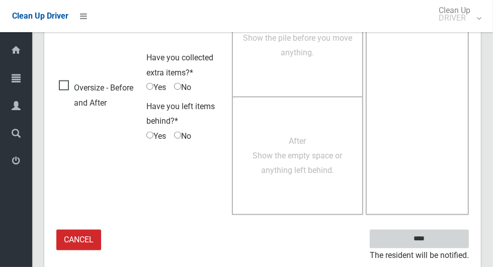
click at [436, 239] on input "****" at bounding box center [419, 239] width 99 height 19
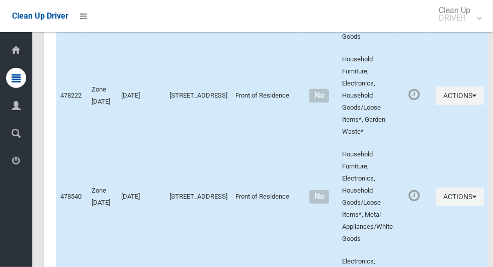
scroll to position [4257, 0]
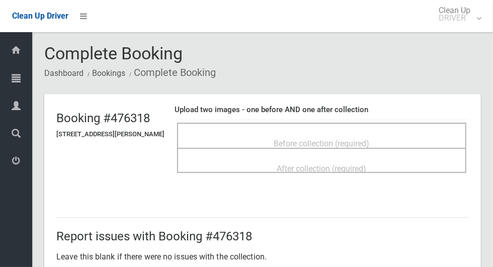
click span "Before collection (required)"
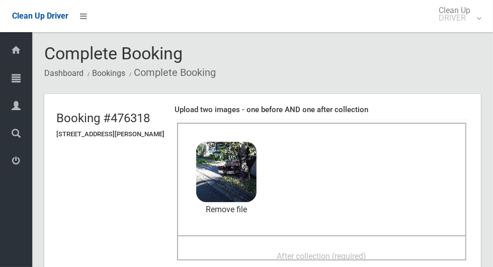
click span "After collection (required)"
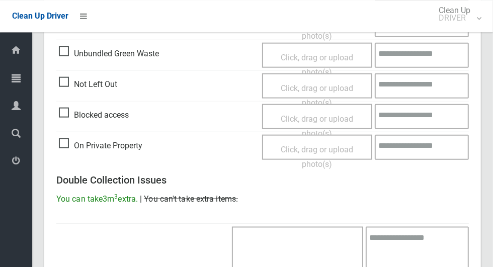
scroll to position [823, 0]
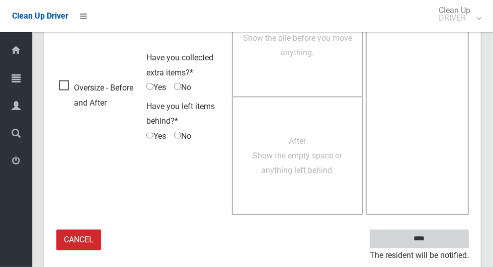
click input "****"
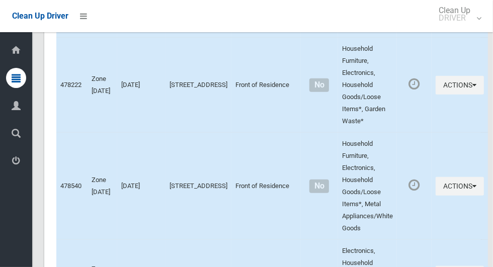
scroll to position [4256, 0]
click at [461, 22] on small "DRIVER" at bounding box center [454, 18] width 32 height 8
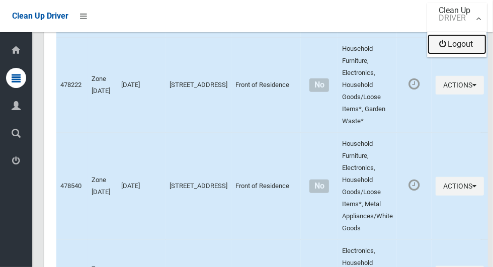
click at [463, 50] on link "Logout" at bounding box center [456, 44] width 59 height 20
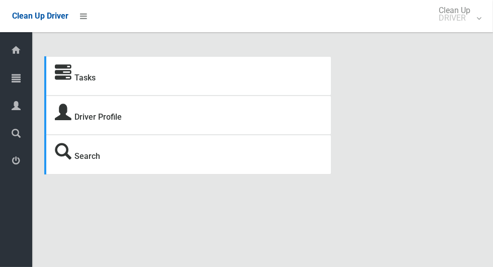
click at [13, 54] on icon at bounding box center [16, 50] width 11 height 20
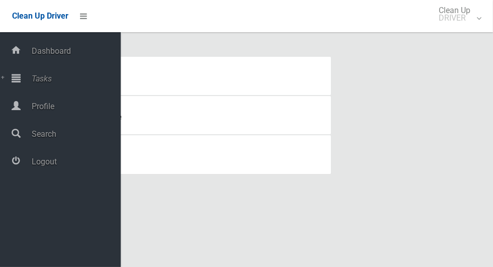
click at [44, 108] on span "Profile" at bounding box center [75, 107] width 92 height 10
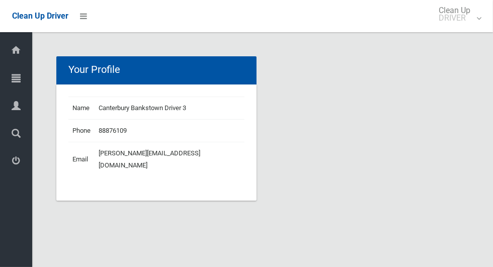
click at [12, 82] on icon at bounding box center [16, 78] width 9 height 20
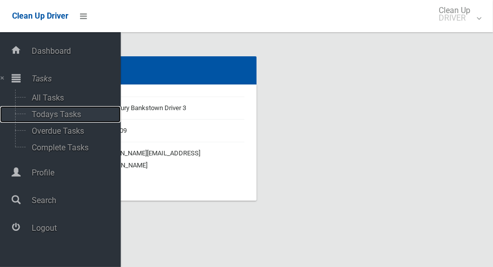
click at [42, 117] on span "Todays Tasks" at bounding box center [70, 115] width 83 height 10
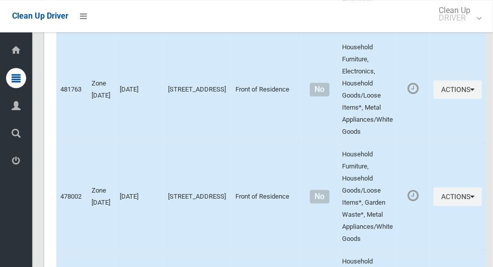
scroll to position [4741, 0]
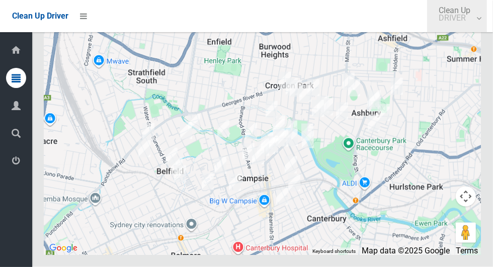
click at [465, 19] on small "DRIVER" at bounding box center [454, 18] width 32 height 8
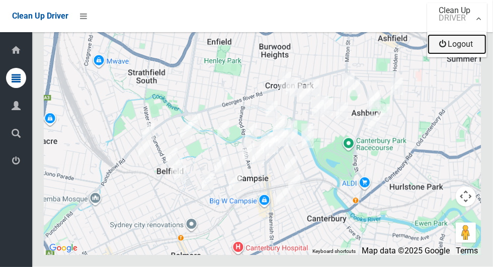
click at [463, 50] on link "Logout" at bounding box center [456, 44] width 59 height 20
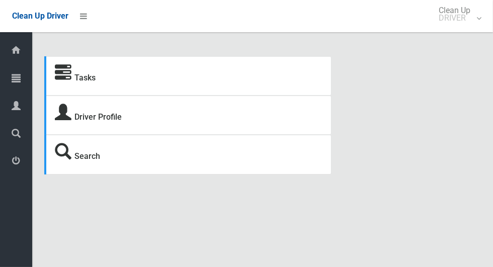
click at [14, 85] on icon at bounding box center [16, 78] width 9 height 20
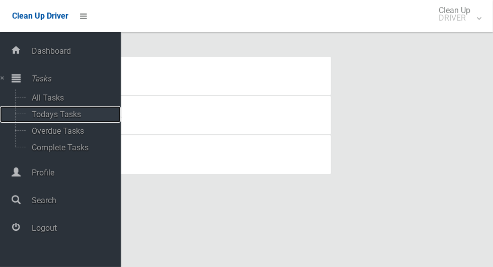
click at [45, 119] on span "Todays Tasks" at bounding box center [70, 115] width 83 height 10
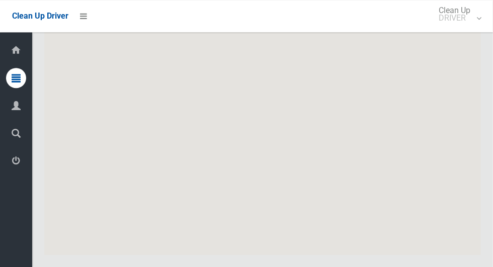
scroll to position [5175, 0]
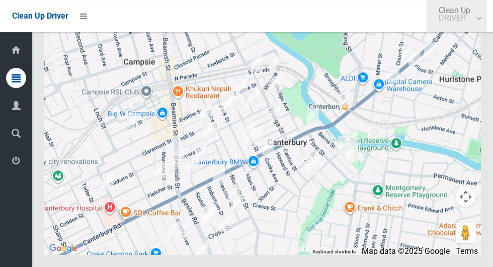
click at [466, 21] on small "DRIVER" at bounding box center [454, 18] width 32 height 8
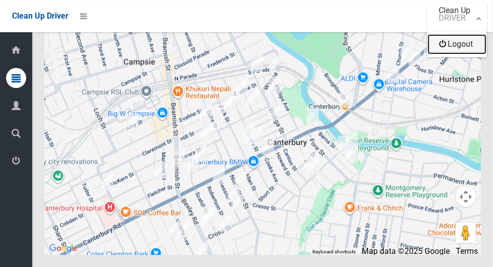
click at [462, 49] on link "Logout" at bounding box center [456, 44] width 59 height 20
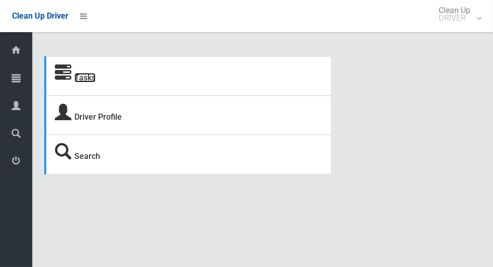
click at [87, 82] on link "Tasks" at bounding box center [84, 78] width 21 height 10
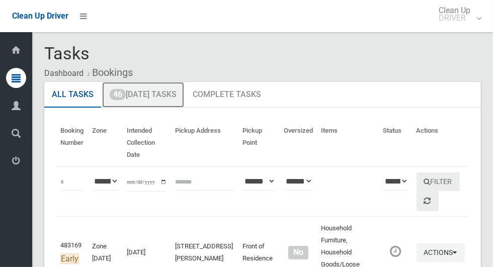
click at [143, 100] on link "46 Today's Tasks" at bounding box center [143, 95] width 82 height 26
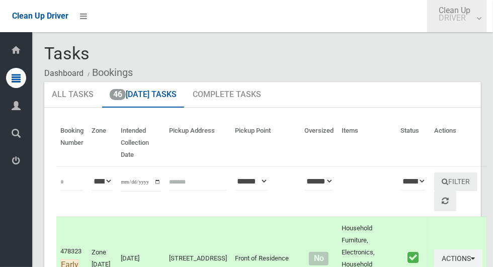
click at [466, 21] on small "DRIVER" at bounding box center [454, 18] width 32 height 8
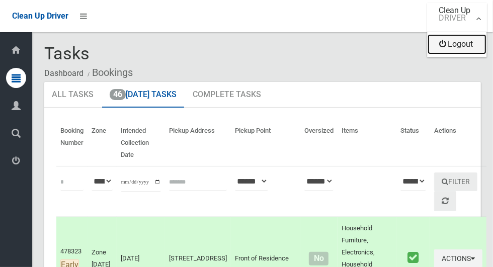
click at [460, 46] on link "Logout" at bounding box center [456, 44] width 59 height 20
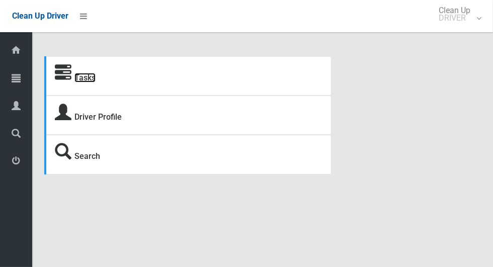
click at [95, 77] on link "Tasks" at bounding box center [84, 78] width 21 height 10
click at [96, 82] on link "Tasks" at bounding box center [84, 78] width 21 height 10
